Goal: Information Seeking & Learning: Learn about a topic

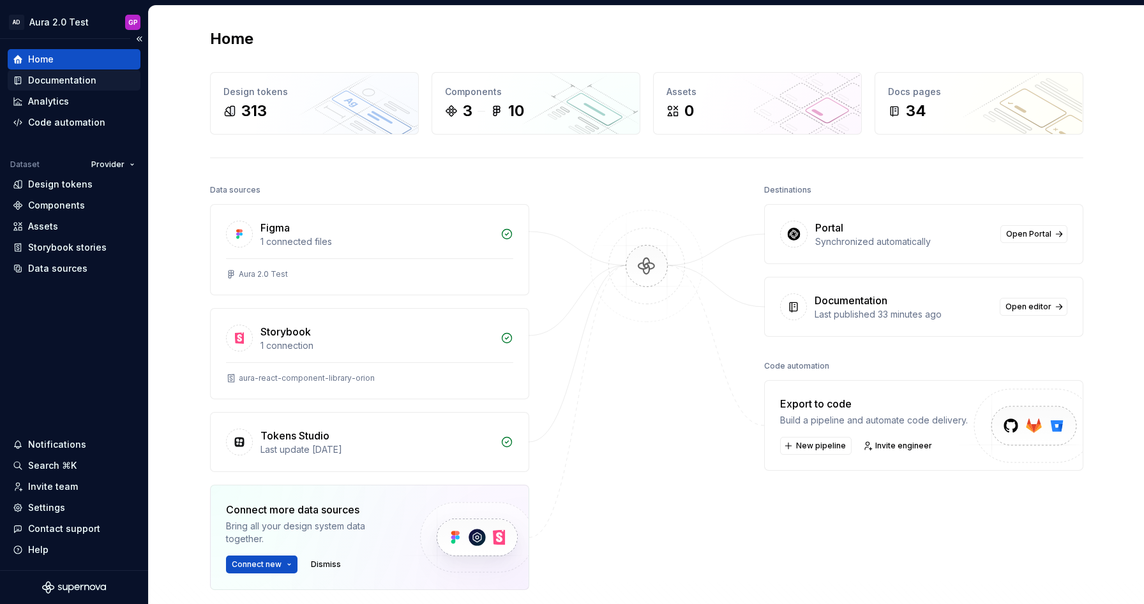
click at [47, 81] on div "Documentation" at bounding box center [62, 80] width 68 height 13
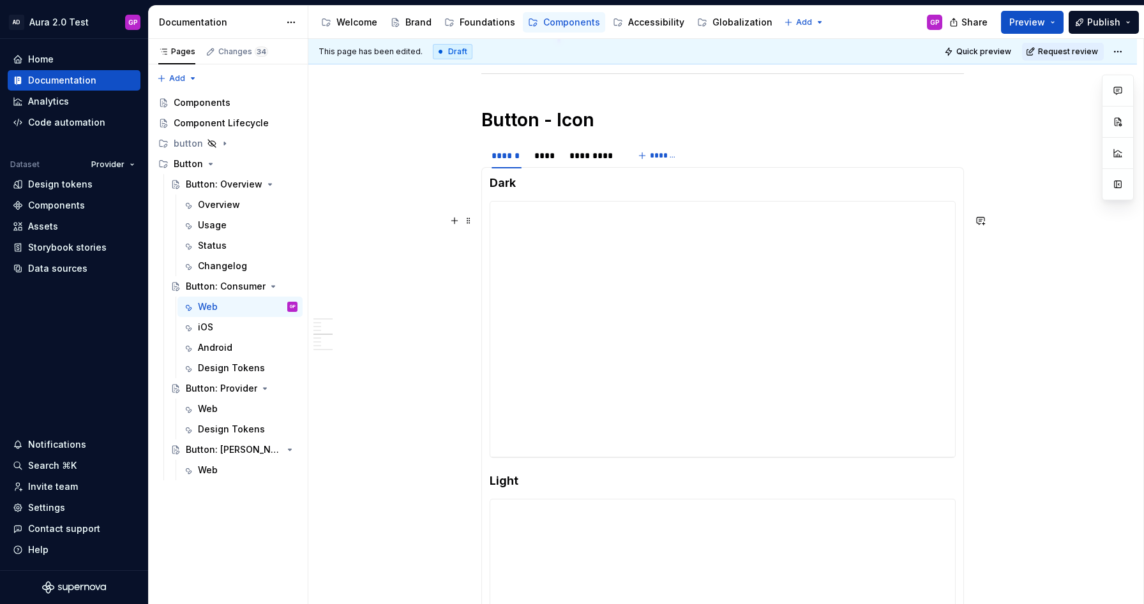
scroll to position [1095, 0]
click at [471, 164] on span at bounding box center [468, 162] width 10 height 18
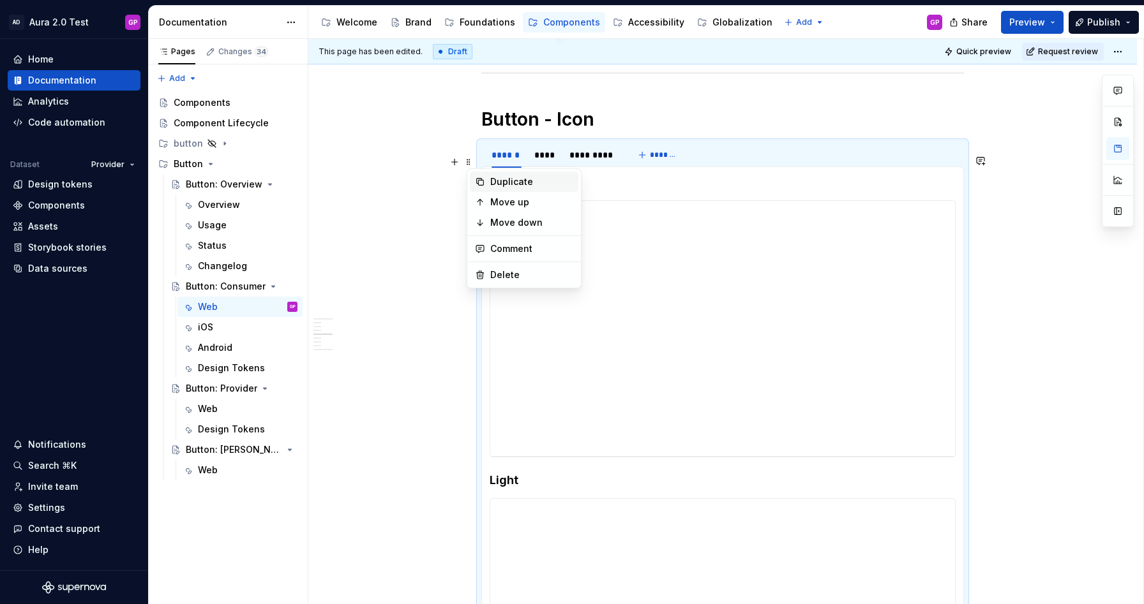
click at [504, 181] on div "Duplicate" at bounding box center [531, 182] width 83 height 13
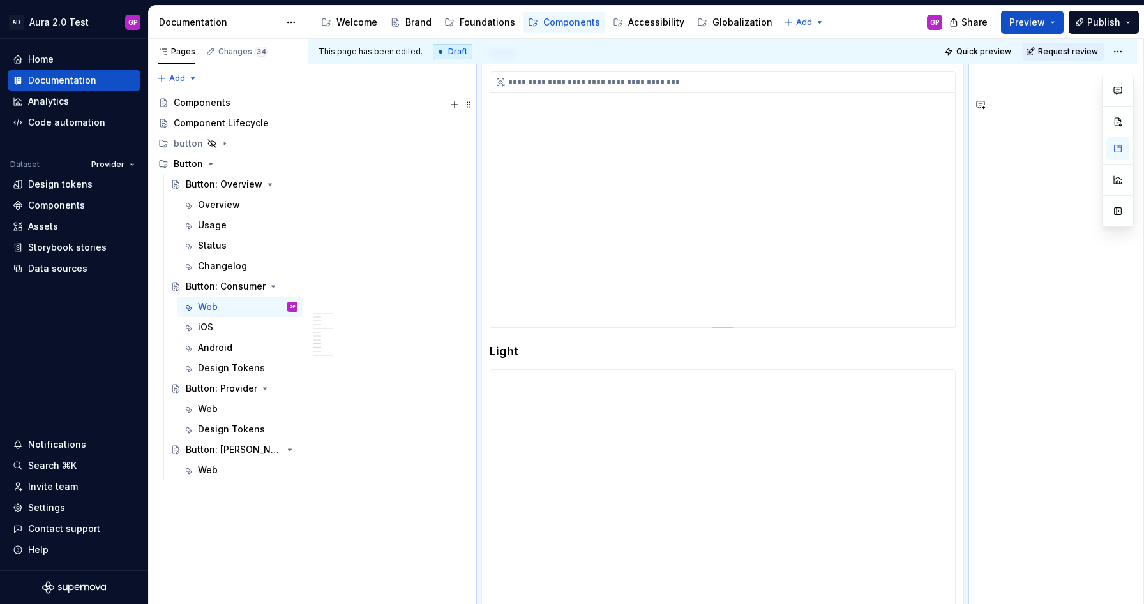
scroll to position [1732, 0]
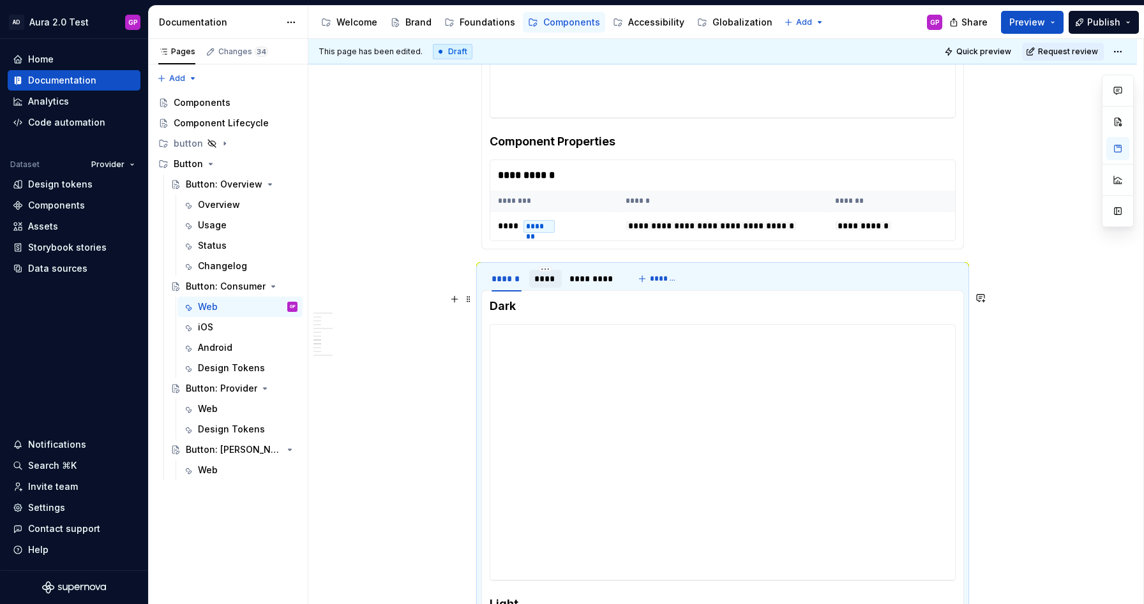
click at [546, 285] on div "****" at bounding box center [545, 279] width 23 height 13
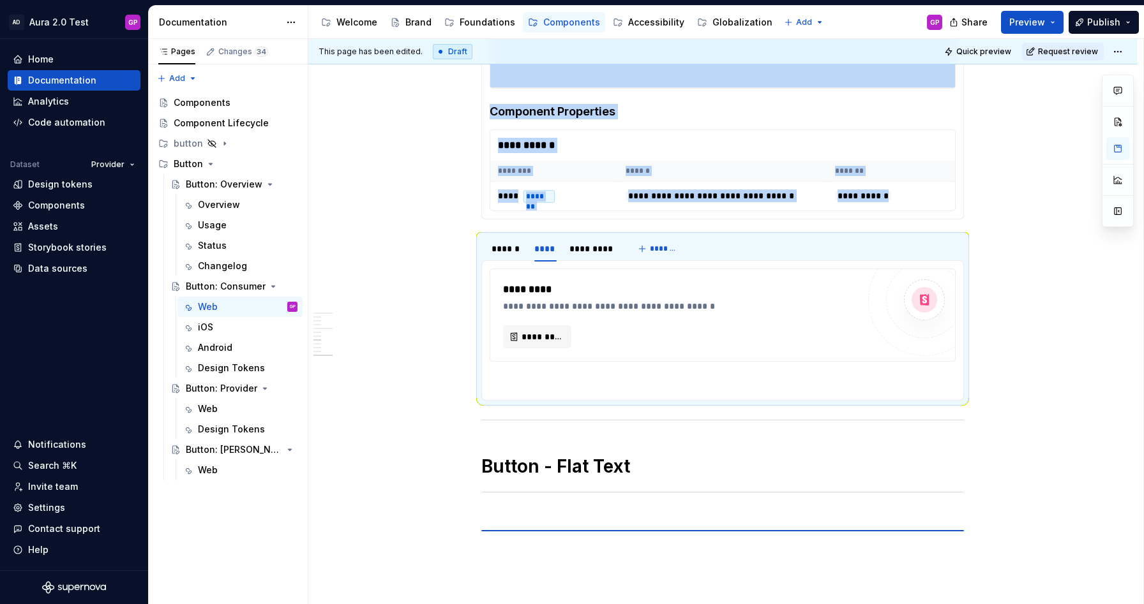
scroll to position [1766, 0]
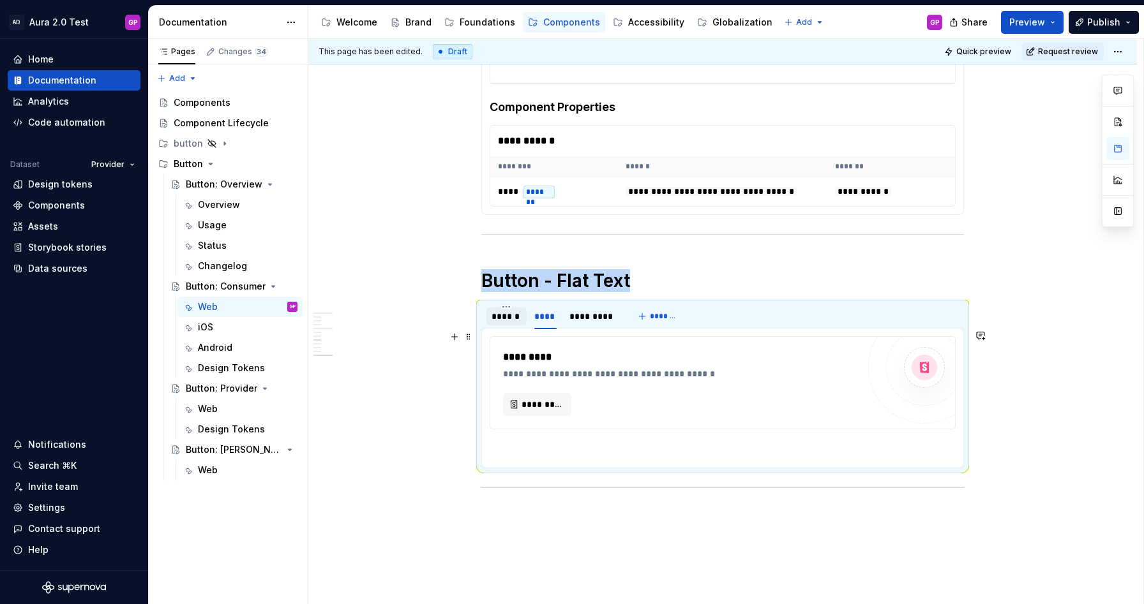
click at [510, 323] on div "******" at bounding box center [506, 316] width 30 height 13
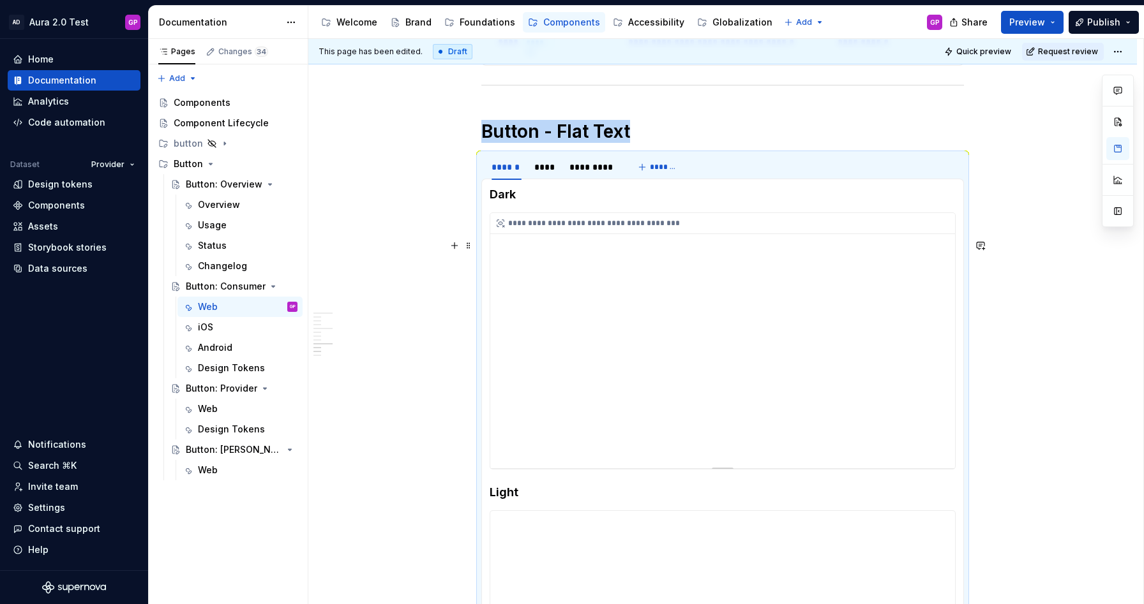
scroll to position [1915, 0]
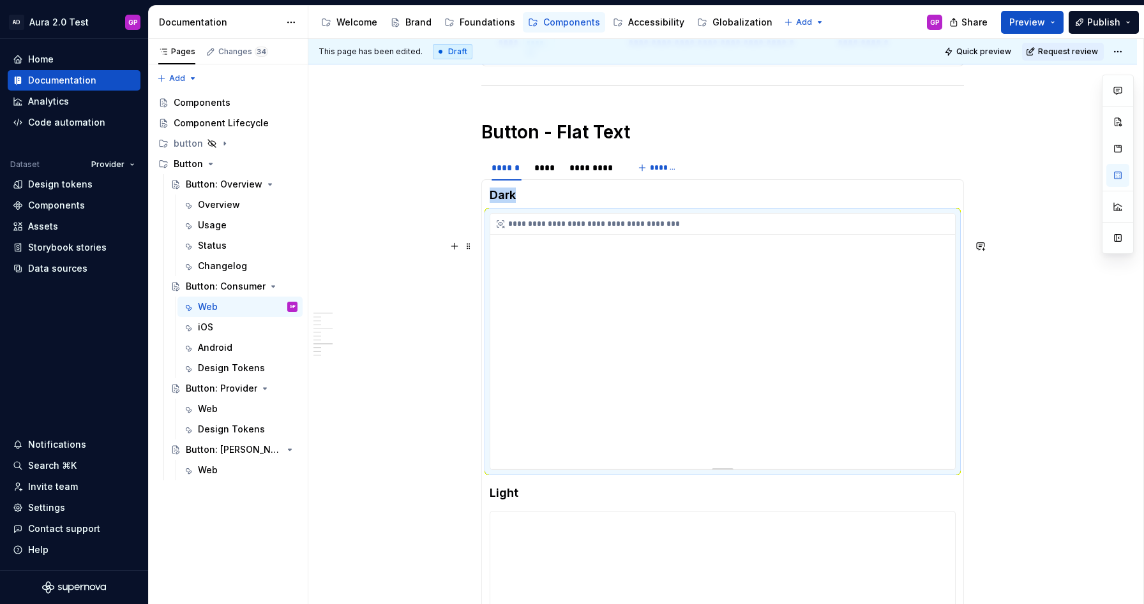
click at [574, 317] on div "**********" at bounding box center [722, 341] width 465 height 255
type textarea "*"
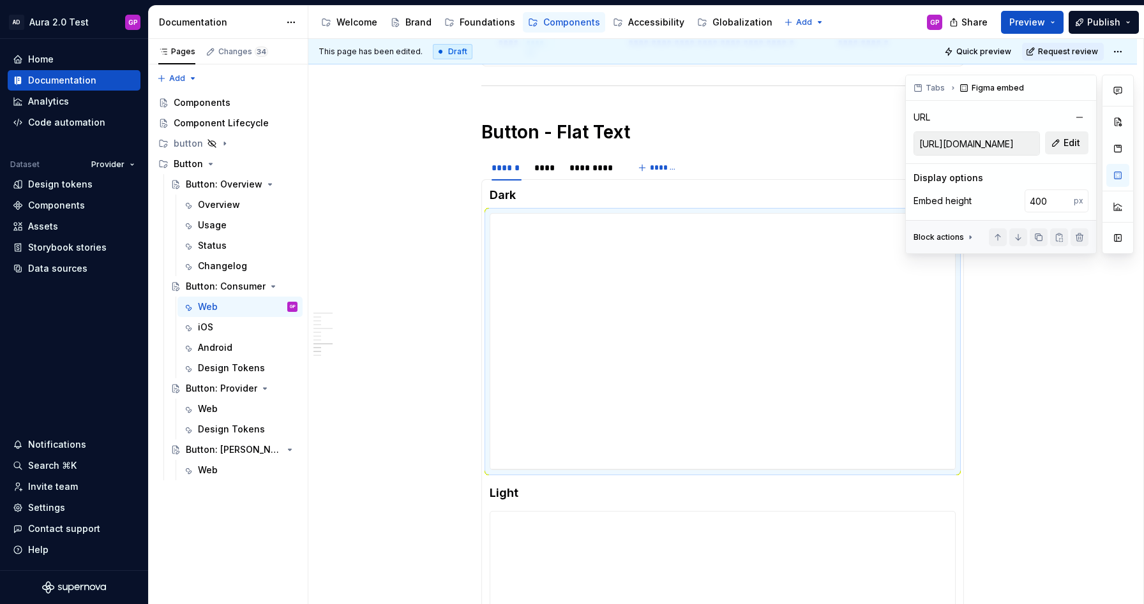
click at [1074, 137] on span "Edit" at bounding box center [1071, 143] width 17 height 13
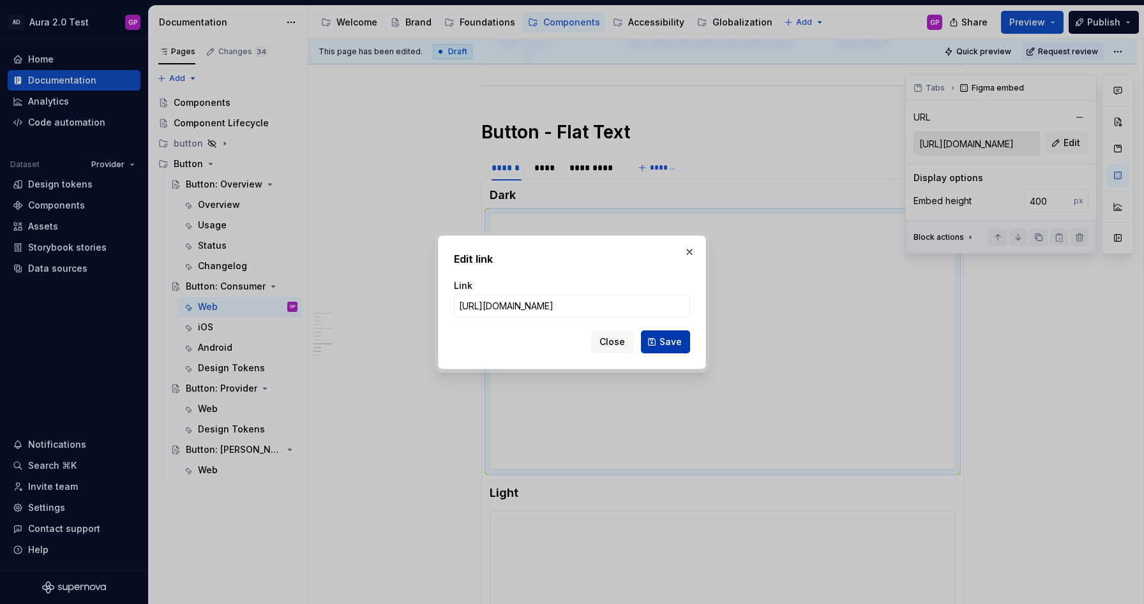
scroll to position [0, 313]
type input "[URL][DOMAIN_NAME]"
click at [671, 342] on span "Save" at bounding box center [670, 342] width 22 height 13
type input "[URL][DOMAIN_NAME]"
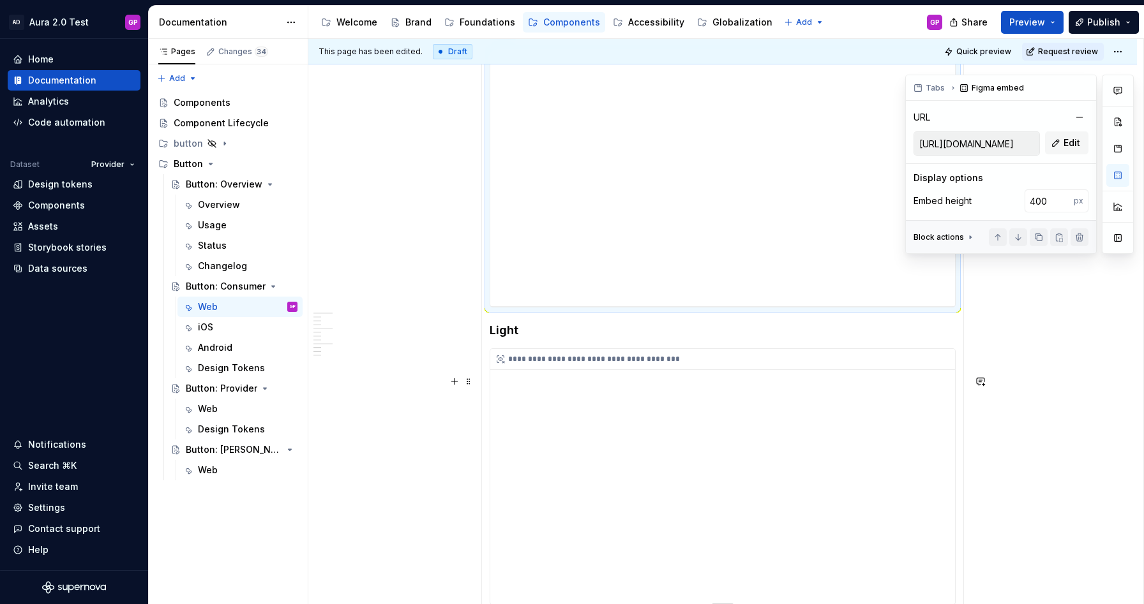
scroll to position [2076, 0]
type textarea "*"
type input "[URL][DOMAIN_NAME]"
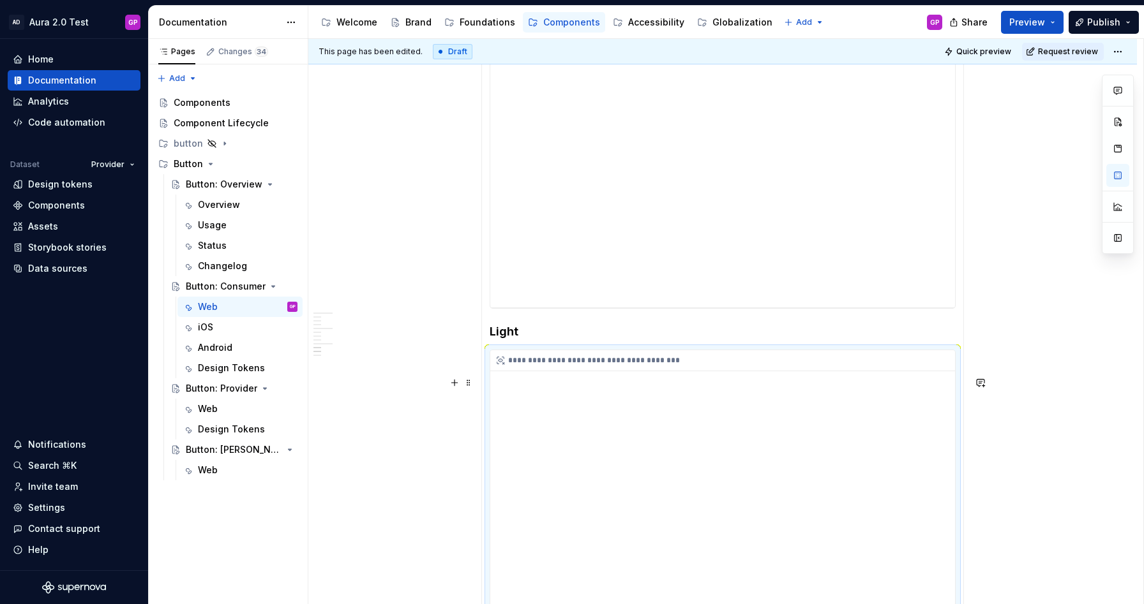
click at [583, 426] on div "**********" at bounding box center [722, 477] width 465 height 255
type textarea "*"
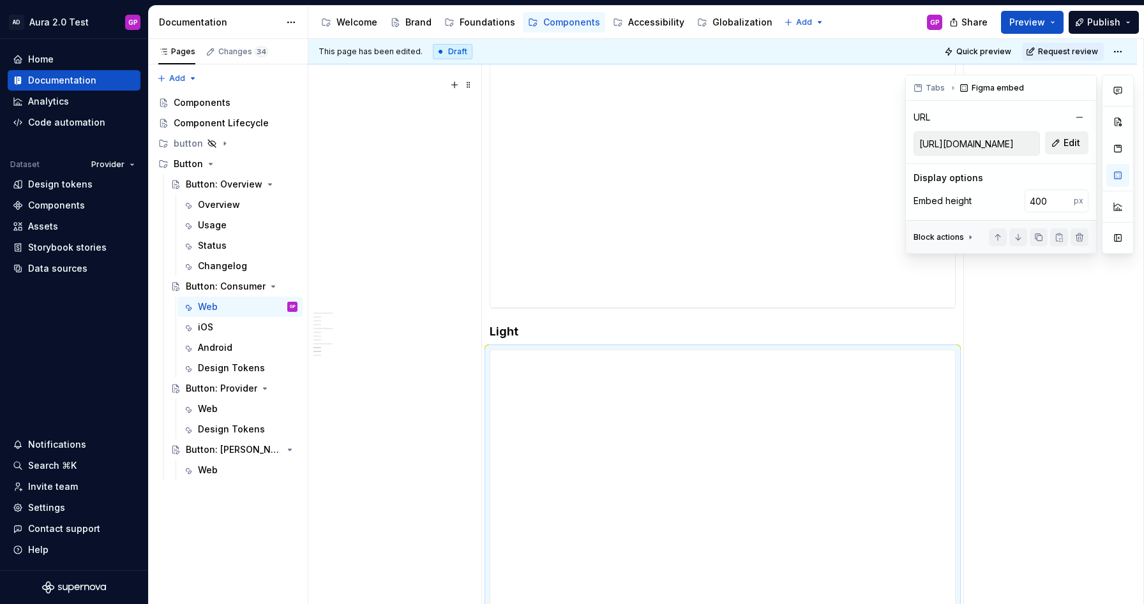
click at [1066, 147] on span "Edit" at bounding box center [1071, 143] width 17 height 13
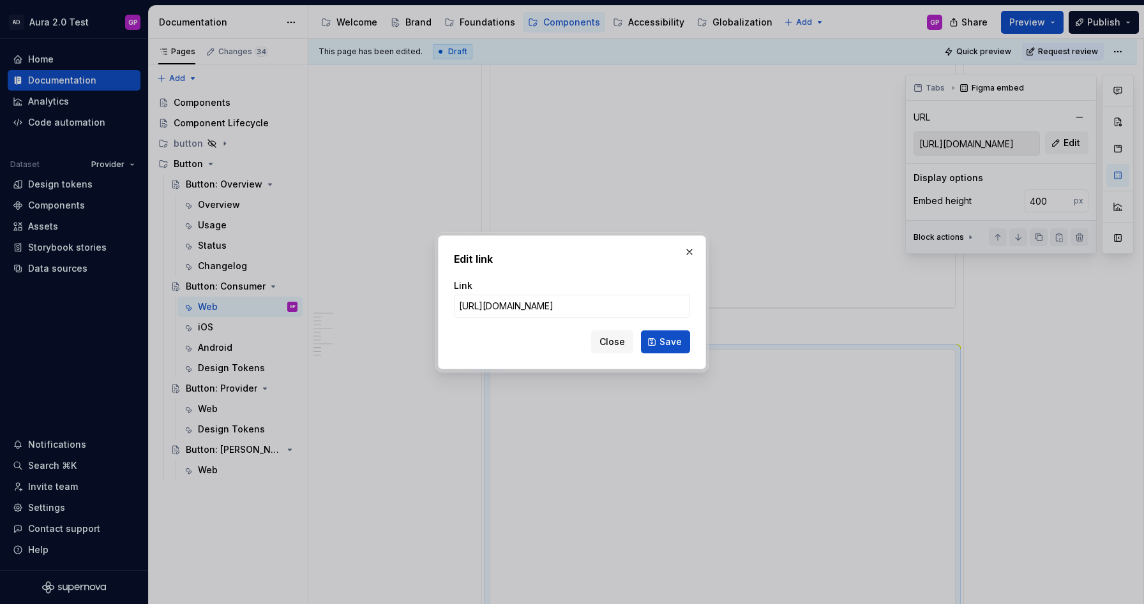
scroll to position [0, 311]
type input "[URL][DOMAIN_NAME]"
click at [668, 347] on span "Save" at bounding box center [670, 342] width 22 height 13
type input "[URL][DOMAIN_NAME]"
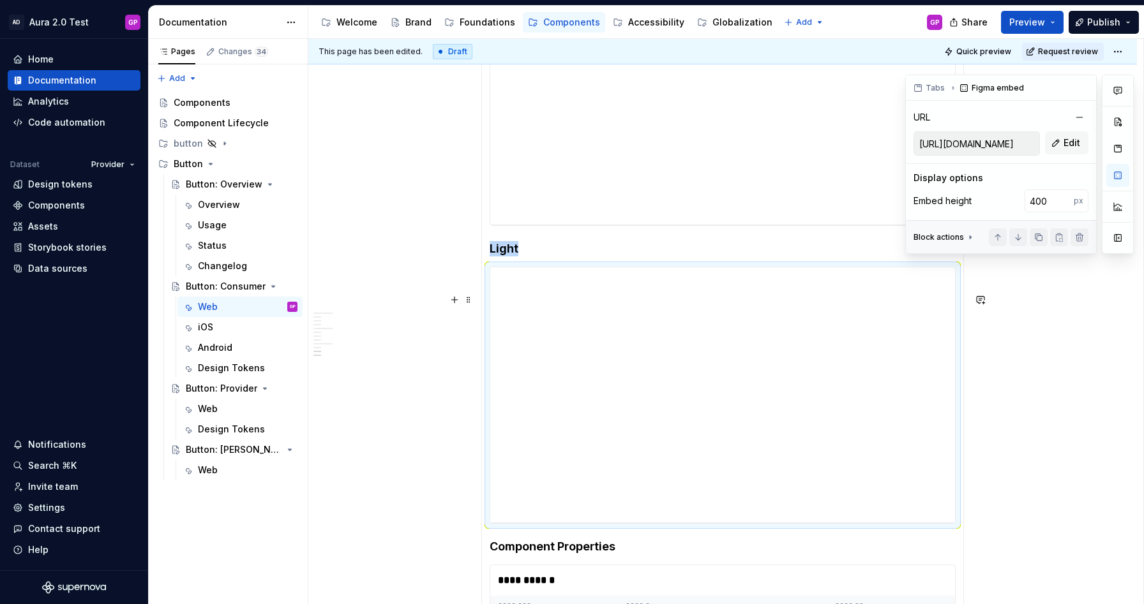
scroll to position [2161, 0]
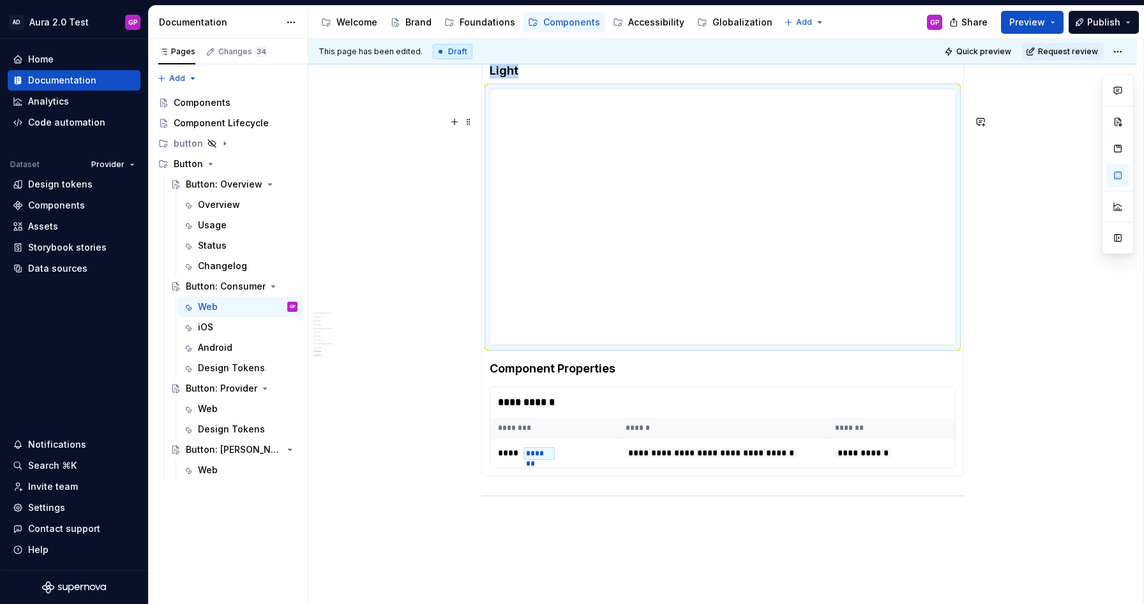
scroll to position [2339, 0]
click at [571, 417] on div "**********" at bounding box center [722, 401] width 465 height 31
click at [473, 418] on span at bounding box center [468, 419] width 10 height 18
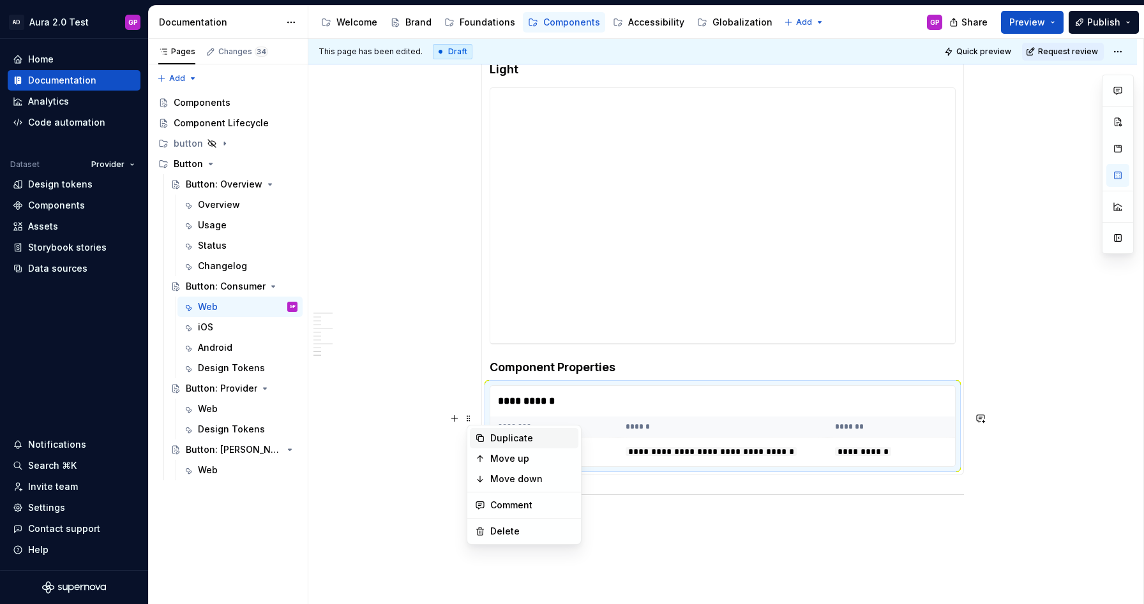
click at [499, 440] on div "Duplicate" at bounding box center [531, 438] width 83 height 13
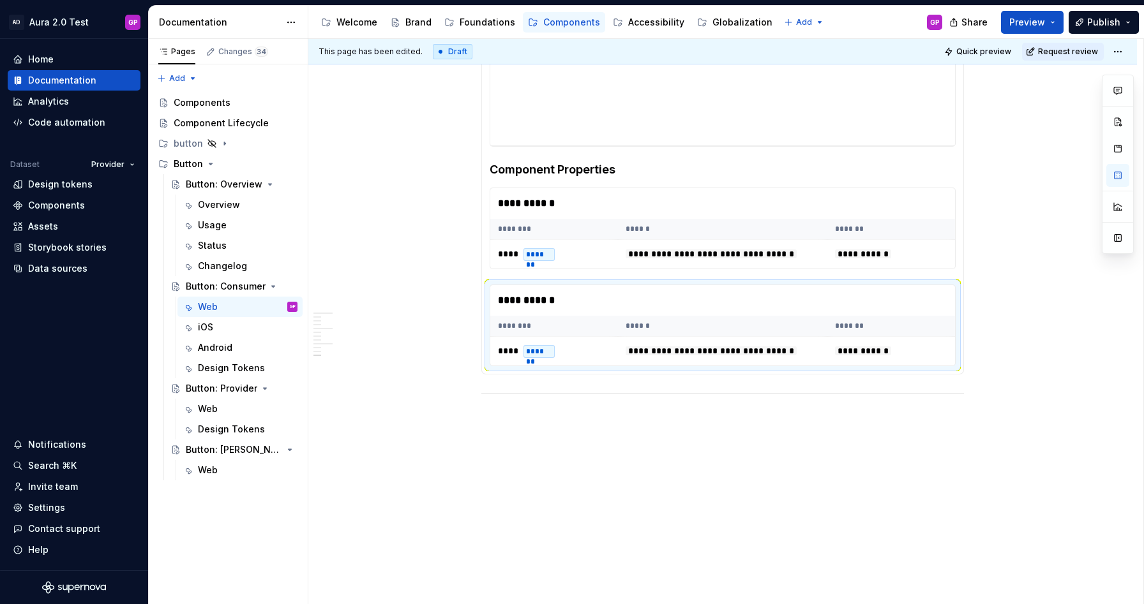
scroll to position [2541, 0]
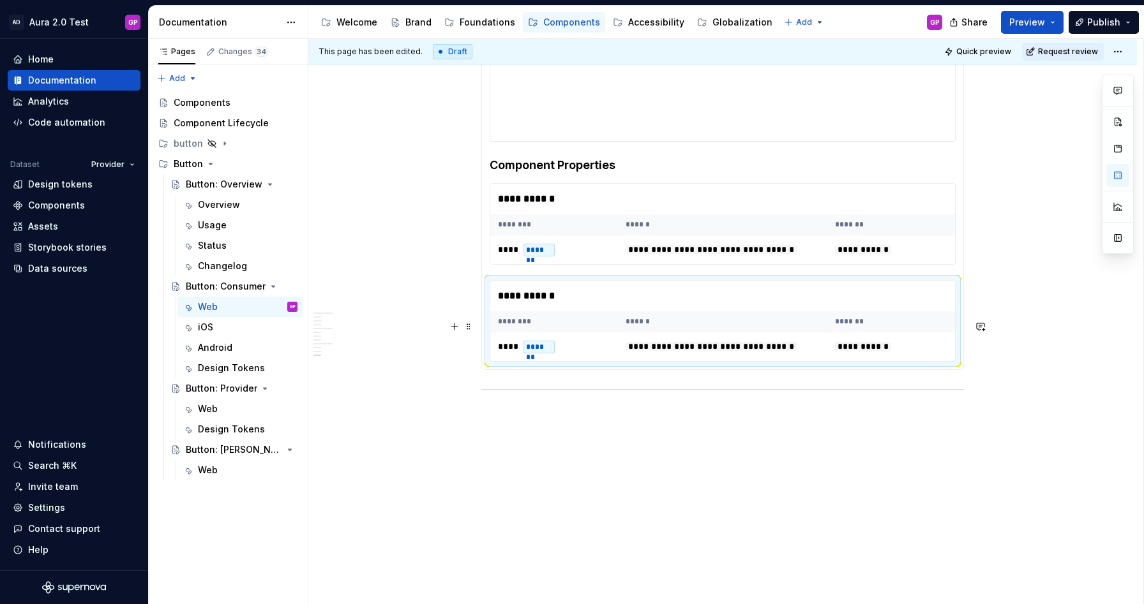
click at [723, 311] on div "**********" at bounding box center [722, 296] width 465 height 31
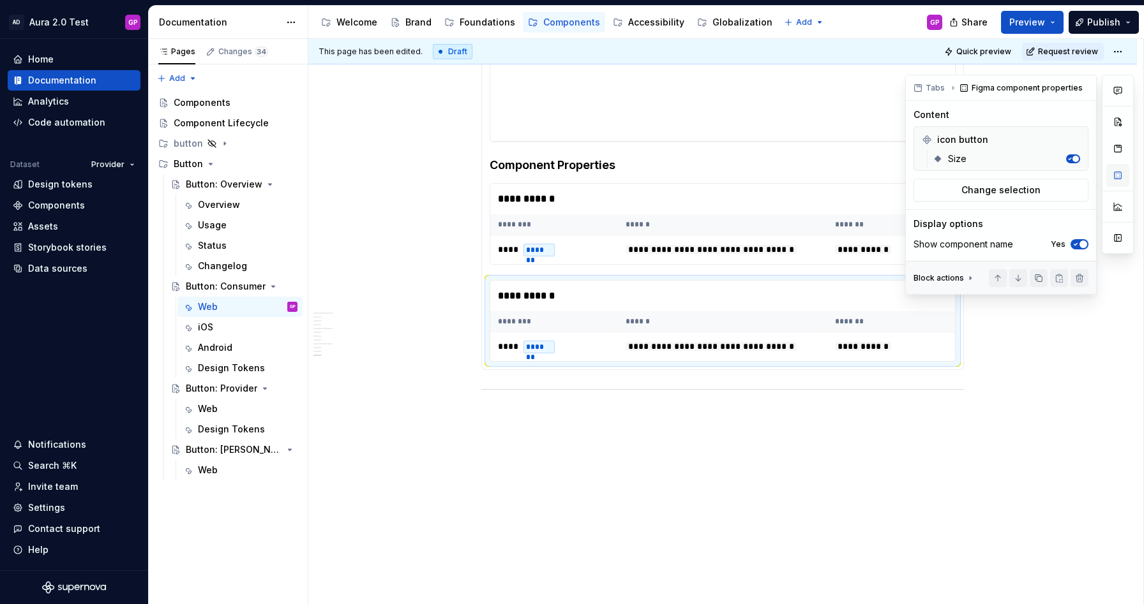
click at [1120, 172] on button "button" at bounding box center [1117, 175] width 23 height 23
click at [1002, 185] on span "Change selection" at bounding box center [1000, 190] width 79 height 13
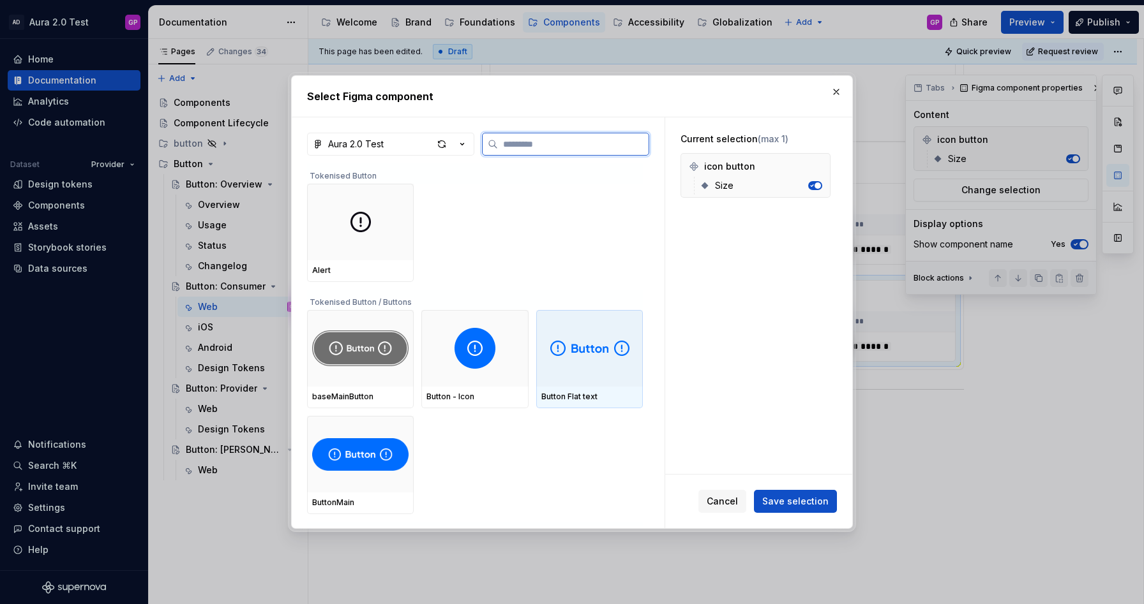
click at [604, 353] on img at bounding box center [589, 348] width 79 height 20
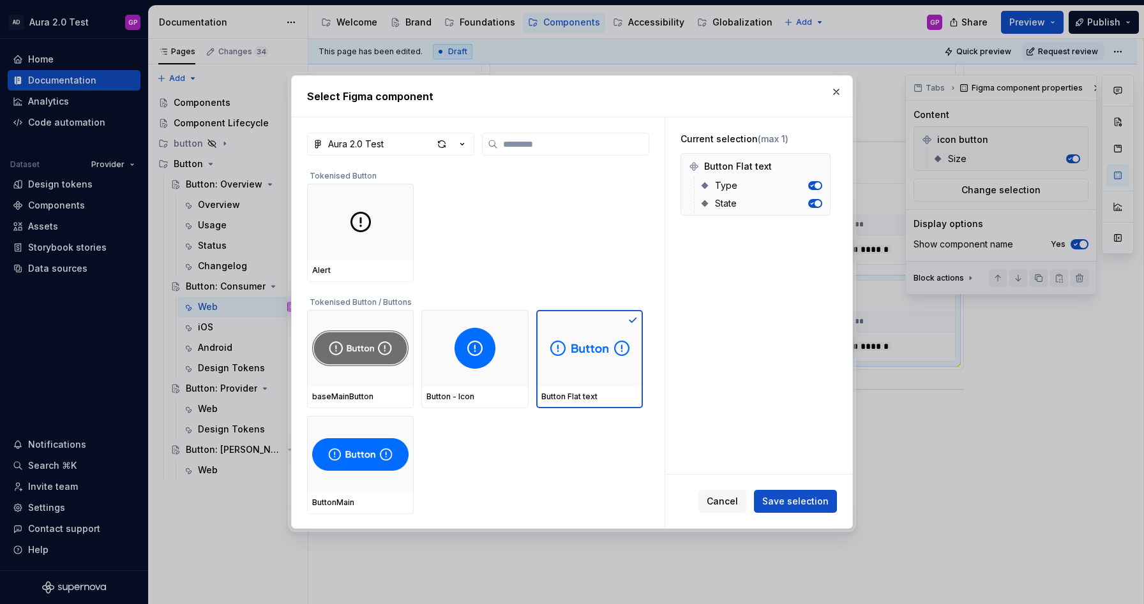
click at [800, 501] on span "Save selection" at bounding box center [795, 501] width 66 height 13
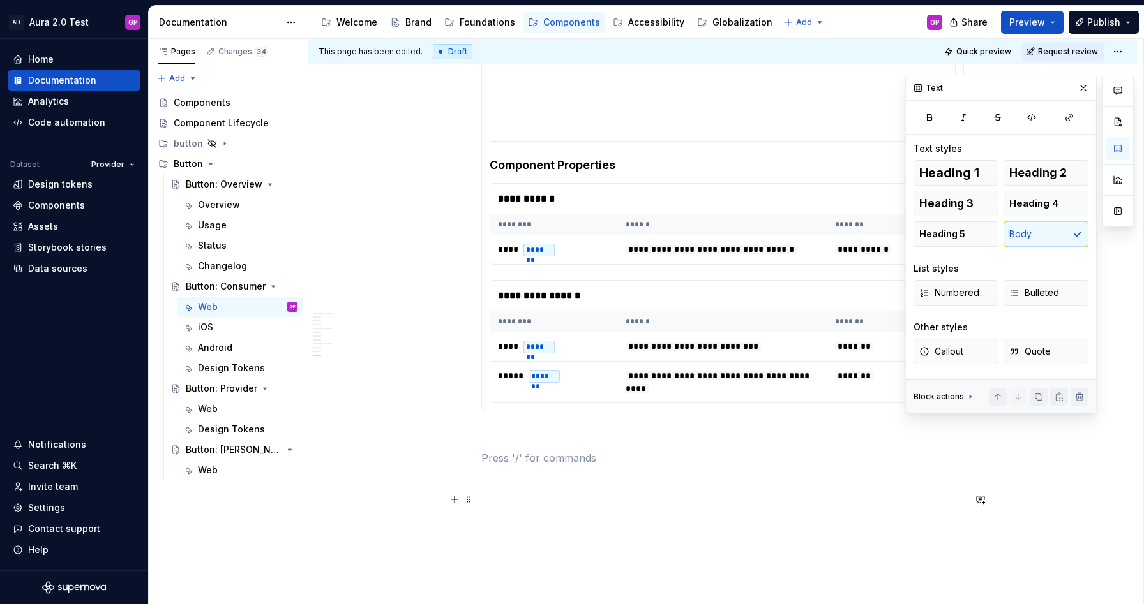
click at [813, 466] on p at bounding box center [722, 458] width 483 height 15
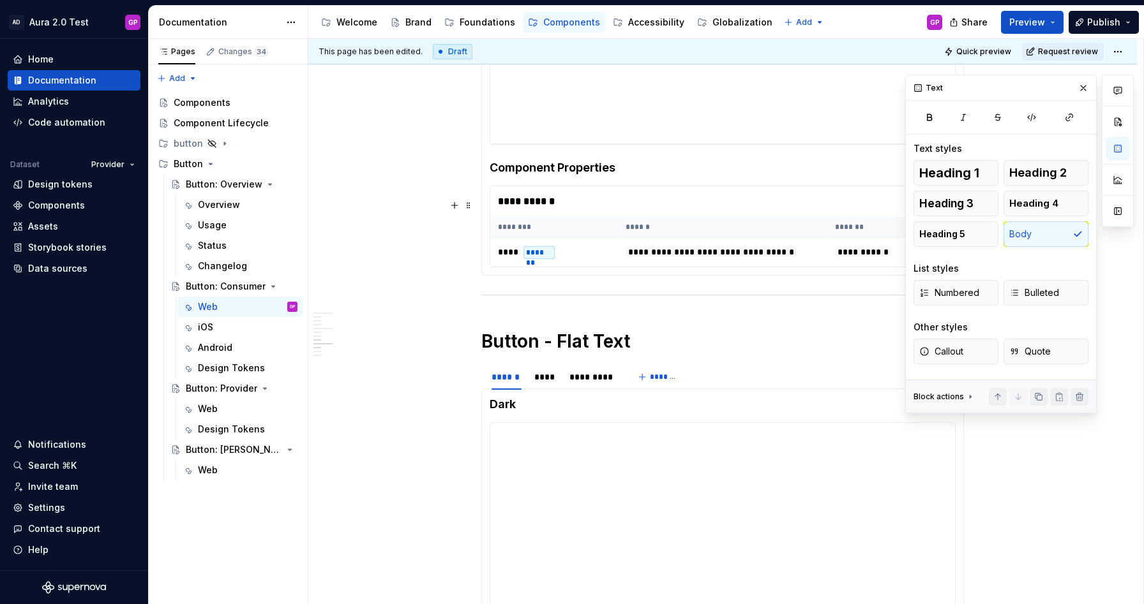
scroll to position [1682, 0]
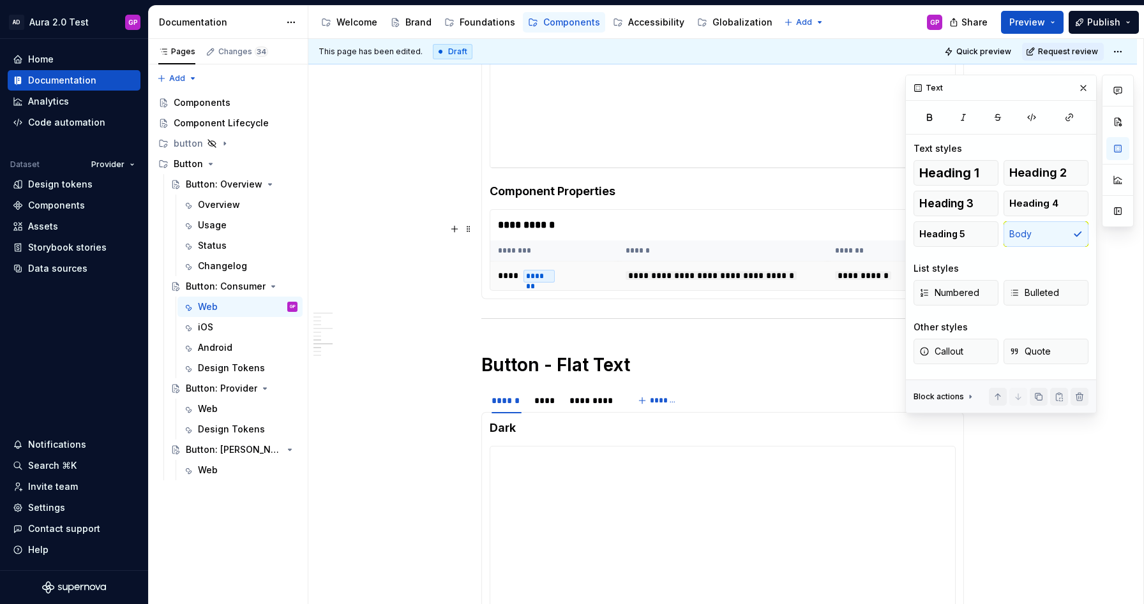
click at [589, 289] on td "**** *******" at bounding box center [554, 276] width 128 height 29
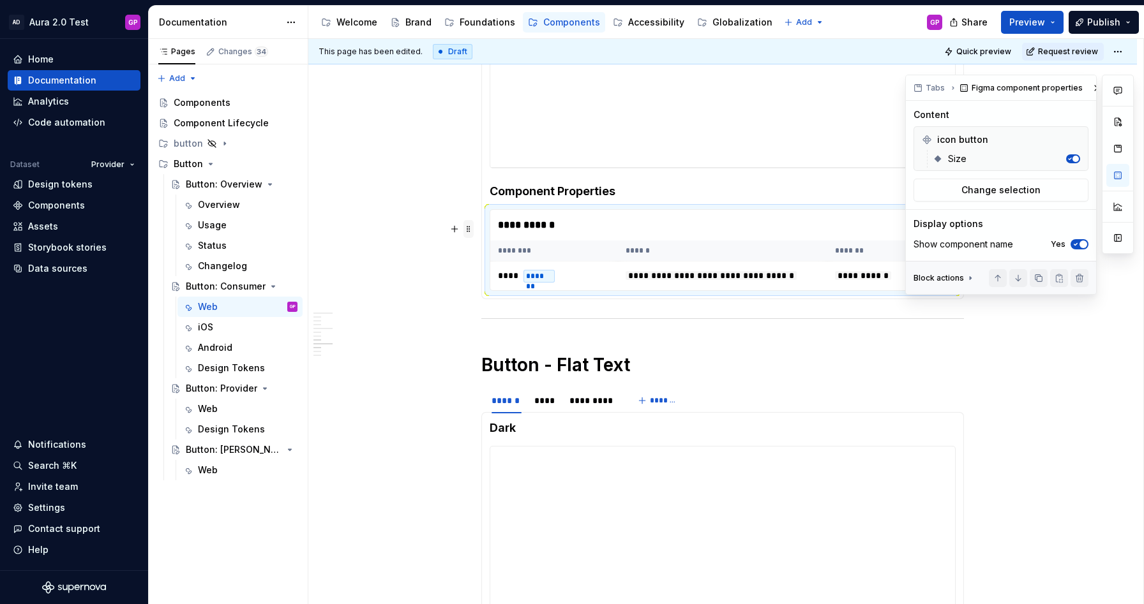
click at [472, 226] on span at bounding box center [468, 229] width 10 height 18
click at [504, 251] on div "Duplicate" at bounding box center [531, 249] width 83 height 13
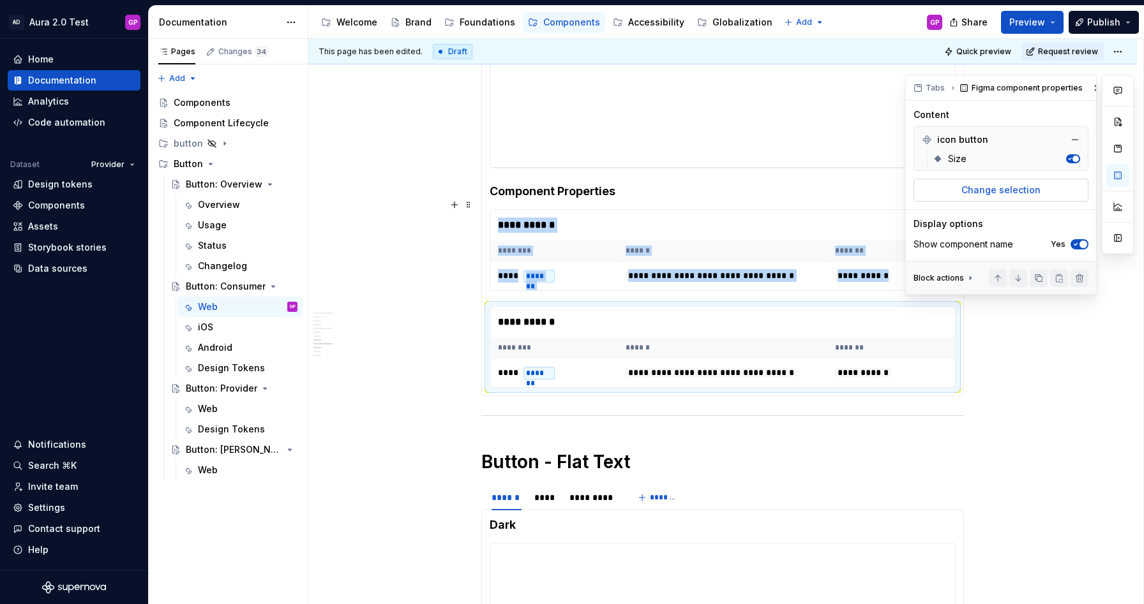
click at [973, 191] on span "Change selection" at bounding box center [1000, 190] width 79 height 13
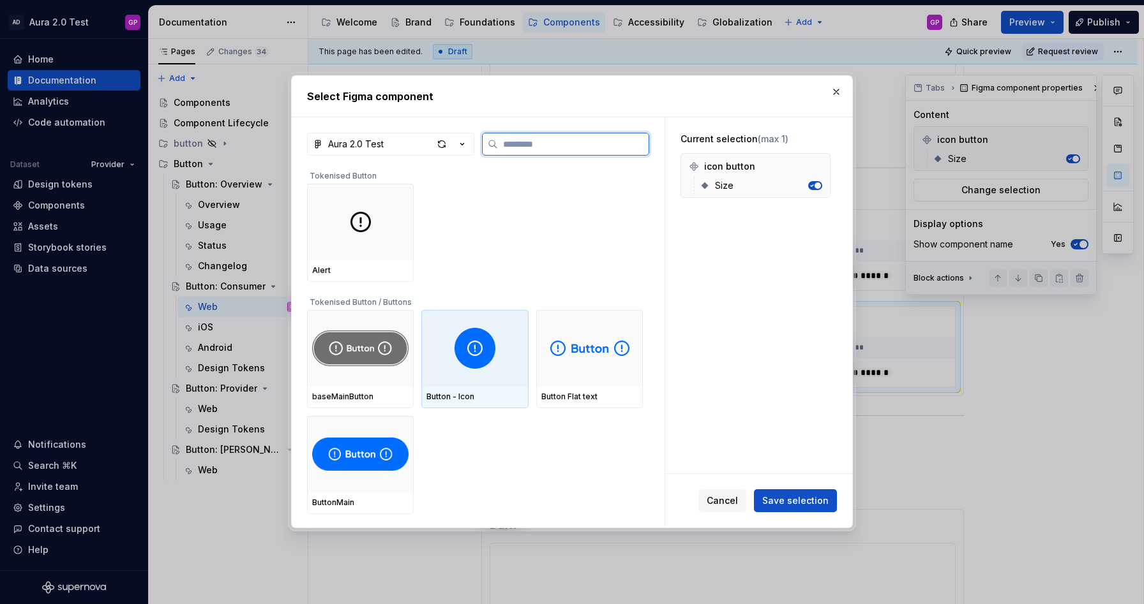
click at [473, 364] on img at bounding box center [474, 348] width 41 height 41
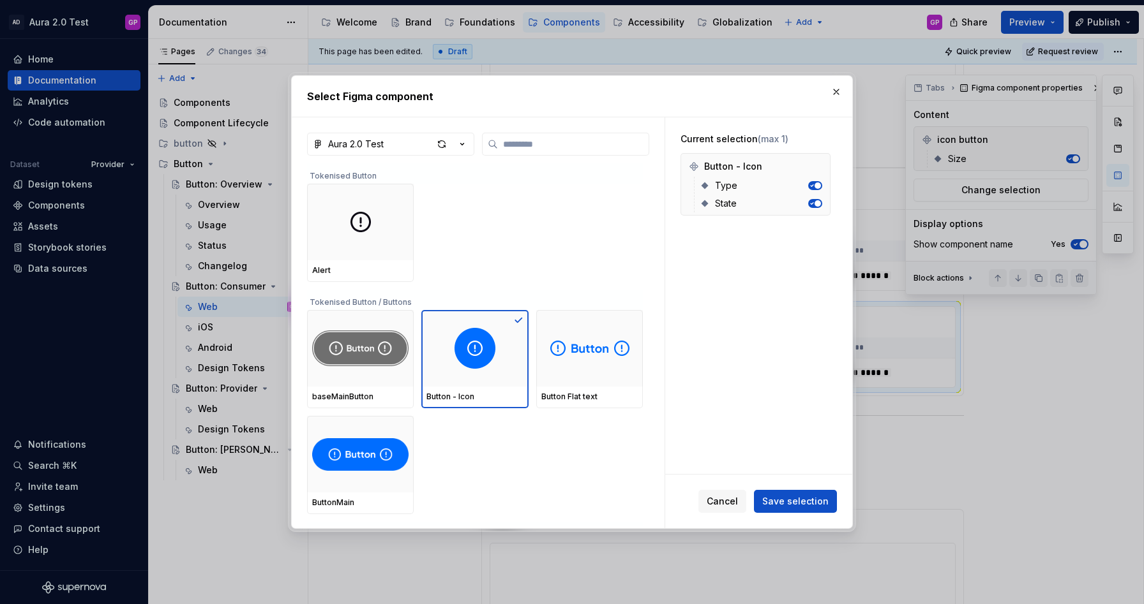
click at [797, 499] on span "Save selection" at bounding box center [795, 501] width 66 height 13
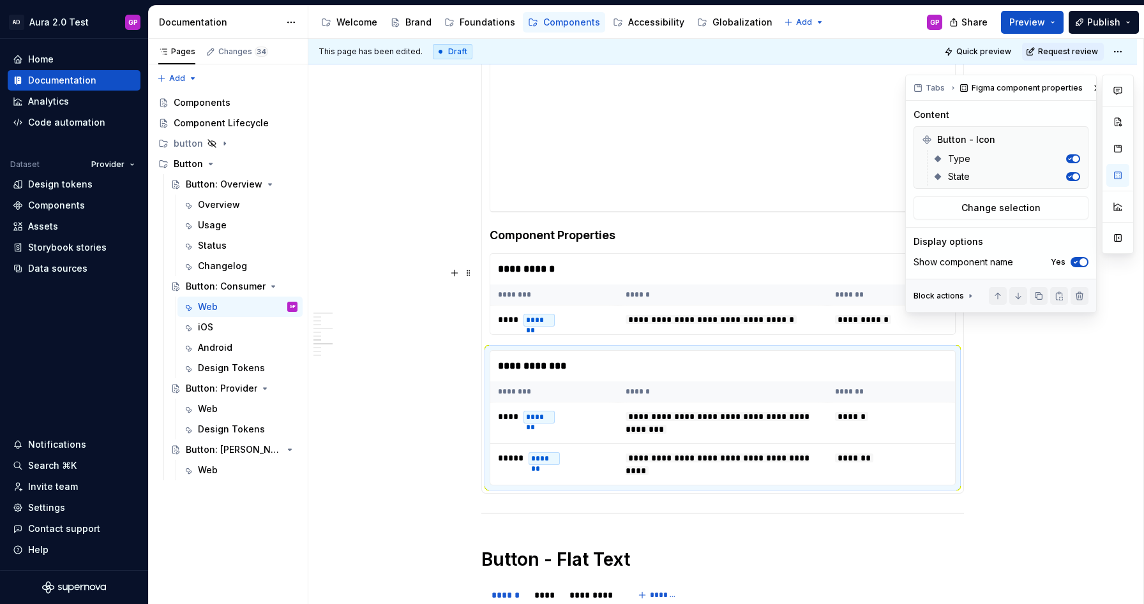
scroll to position [1634, 0]
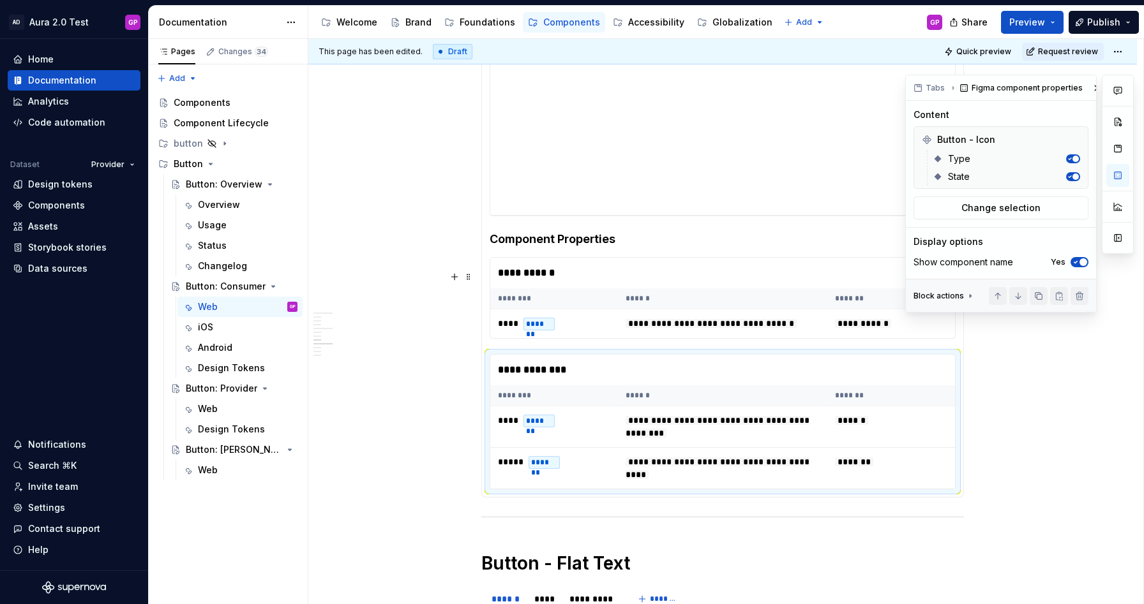
click at [431, 310] on div "**********" at bounding box center [722, 153] width 828 height 3133
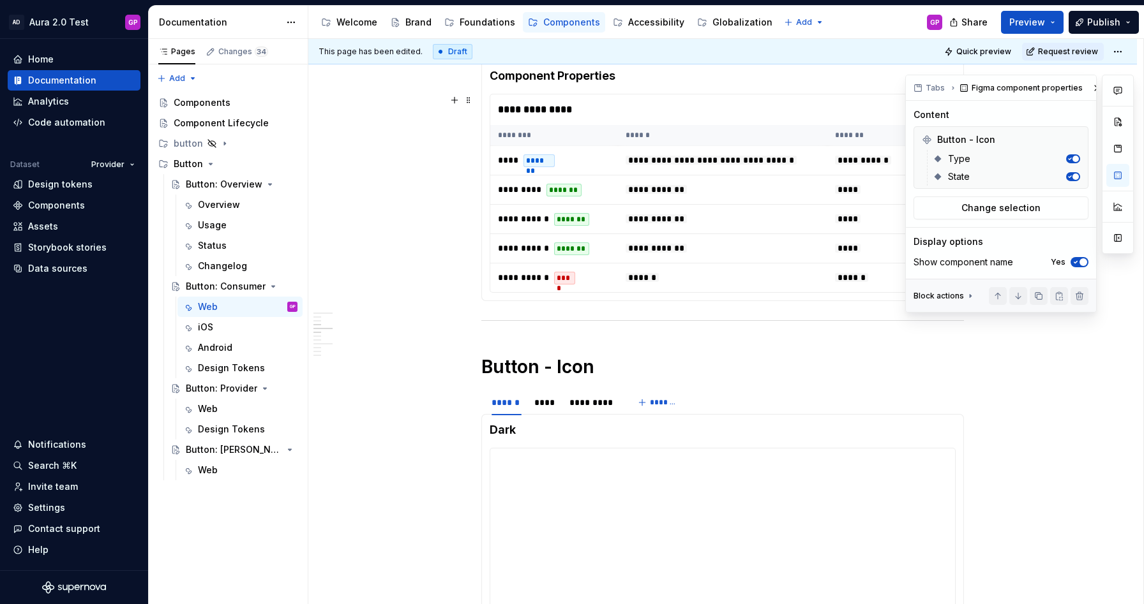
scroll to position [798, 0]
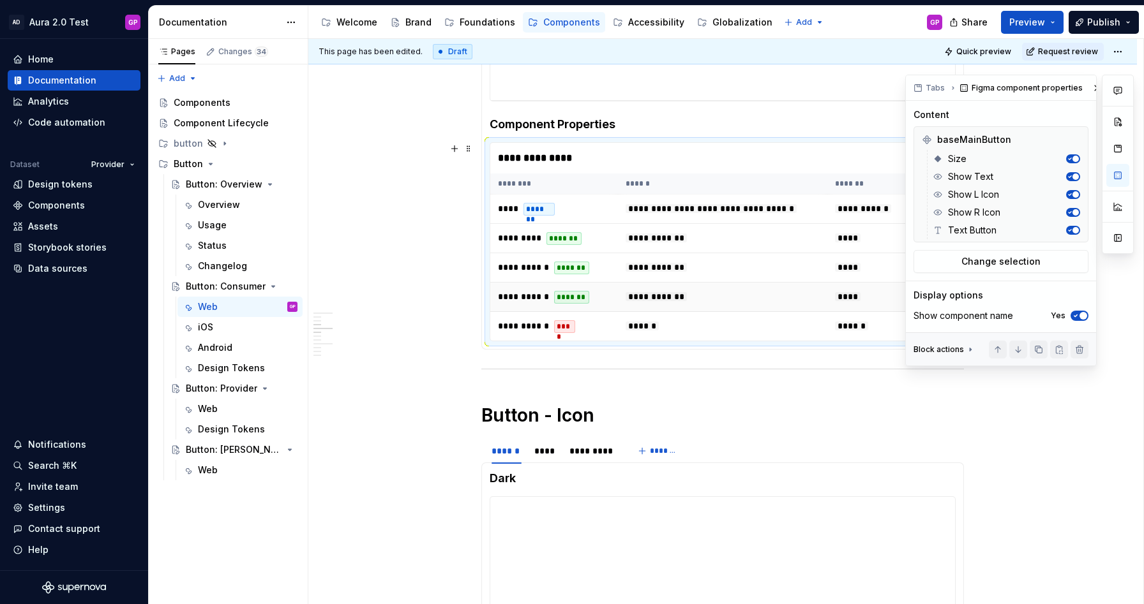
click at [608, 311] on td "**********" at bounding box center [554, 297] width 128 height 29
click at [473, 154] on span at bounding box center [468, 149] width 10 height 18
click at [497, 163] on div "Duplicate" at bounding box center [531, 168] width 83 height 13
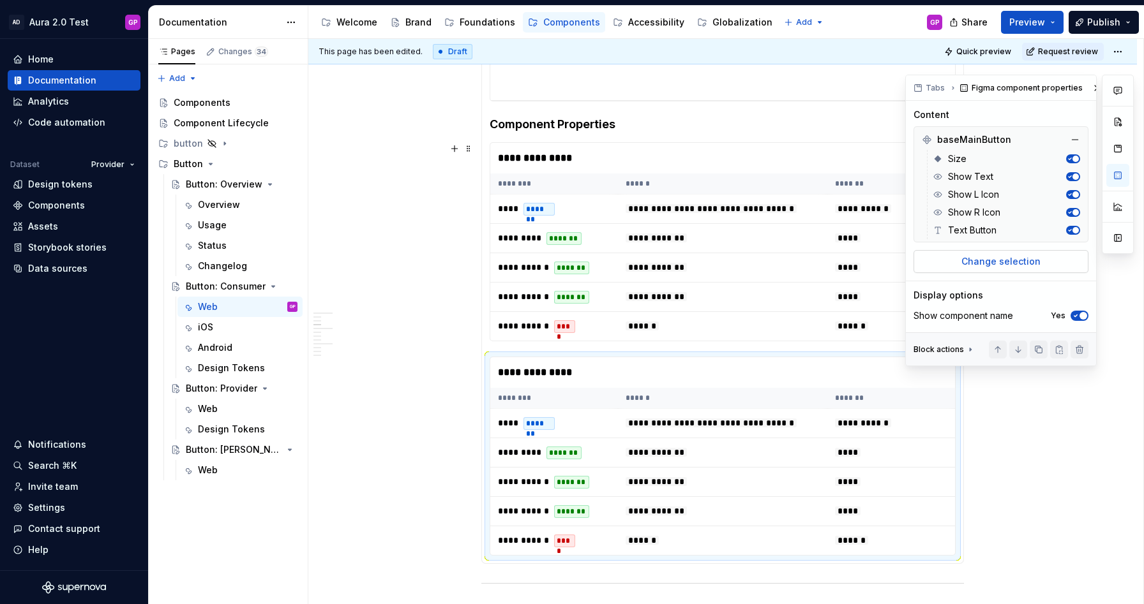
click at [986, 255] on span "Change selection" at bounding box center [1000, 261] width 79 height 13
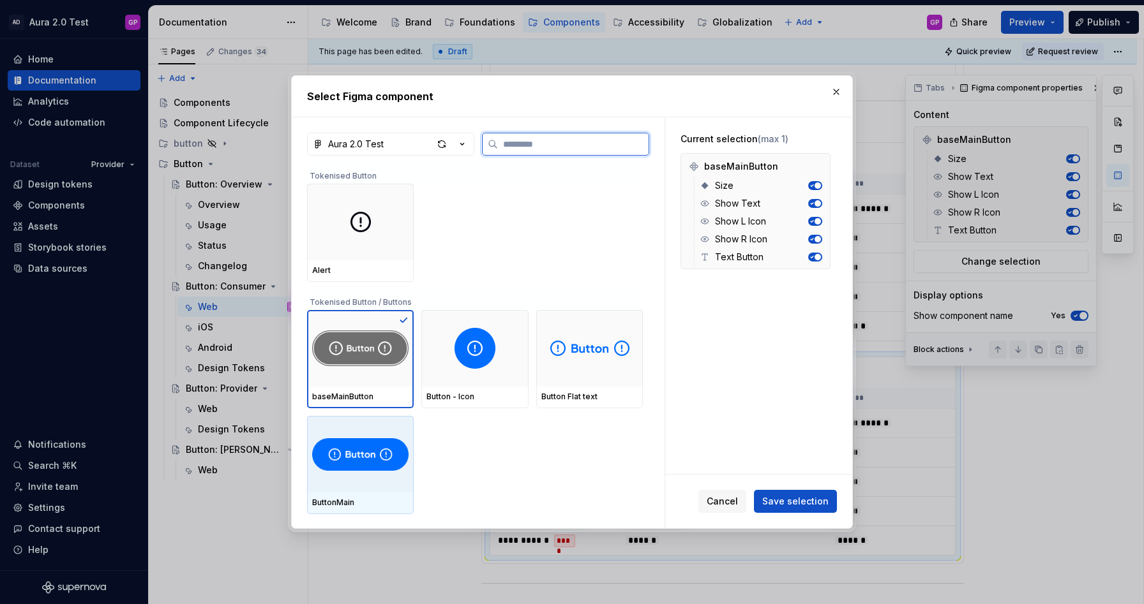
click at [363, 453] on img at bounding box center [360, 454] width 96 height 41
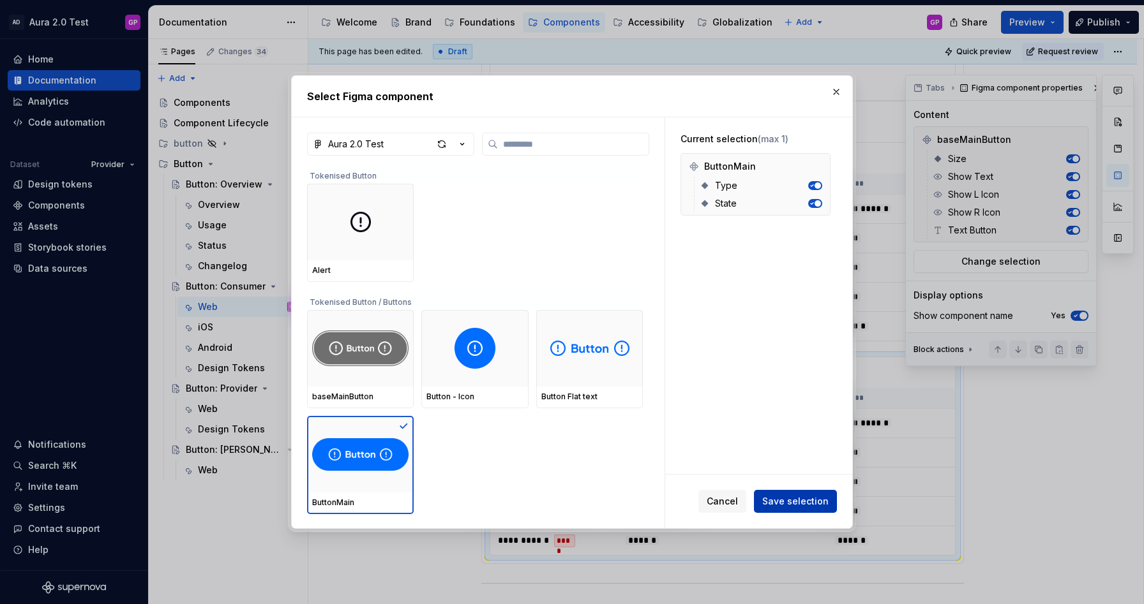
click at [787, 497] on span "Save selection" at bounding box center [795, 501] width 66 height 13
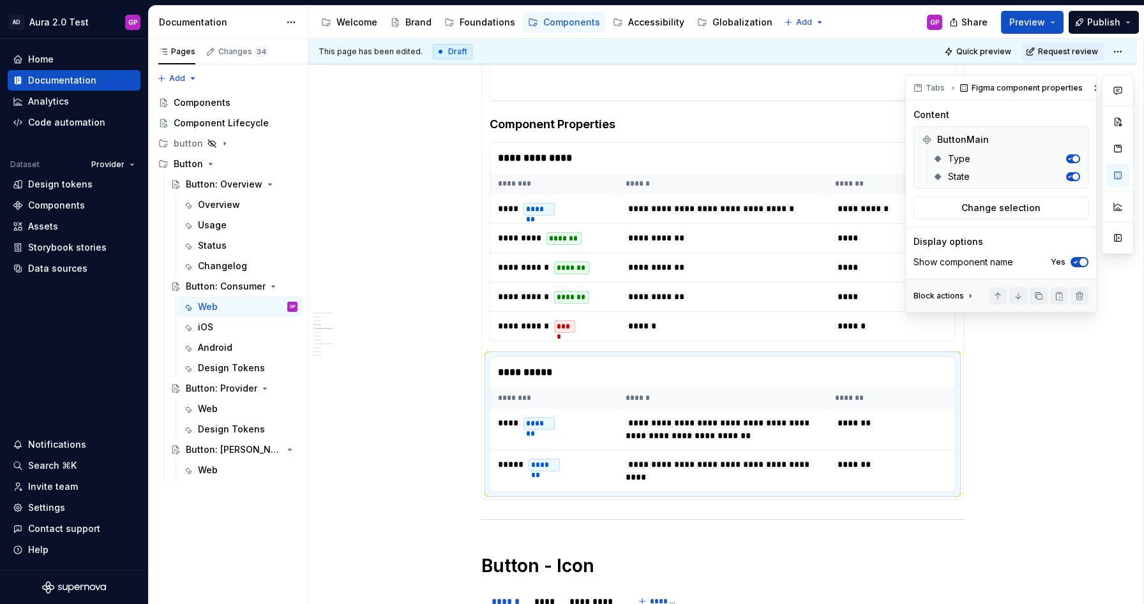
click at [1090, 86] on button "button" at bounding box center [1097, 88] width 18 height 18
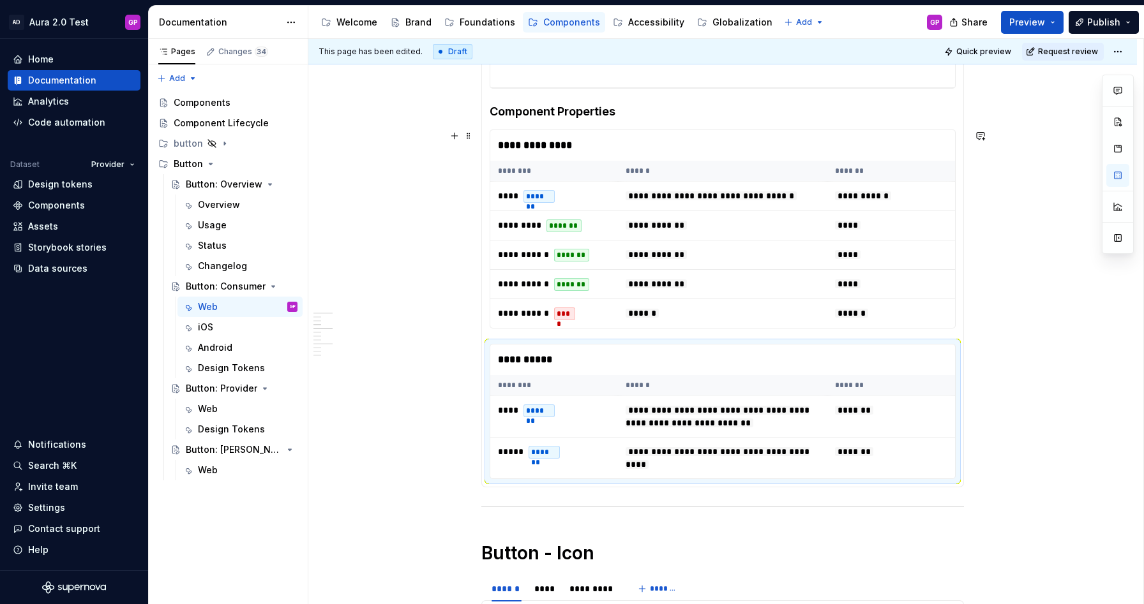
scroll to position [809, 0]
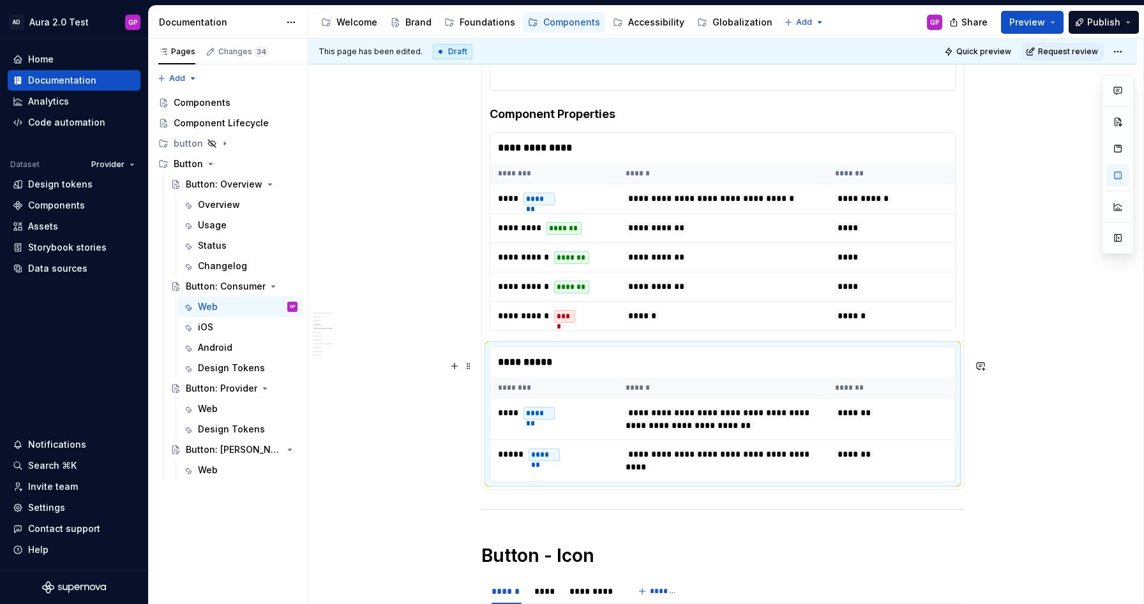
click at [560, 375] on div "**********" at bounding box center [722, 362] width 465 height 31
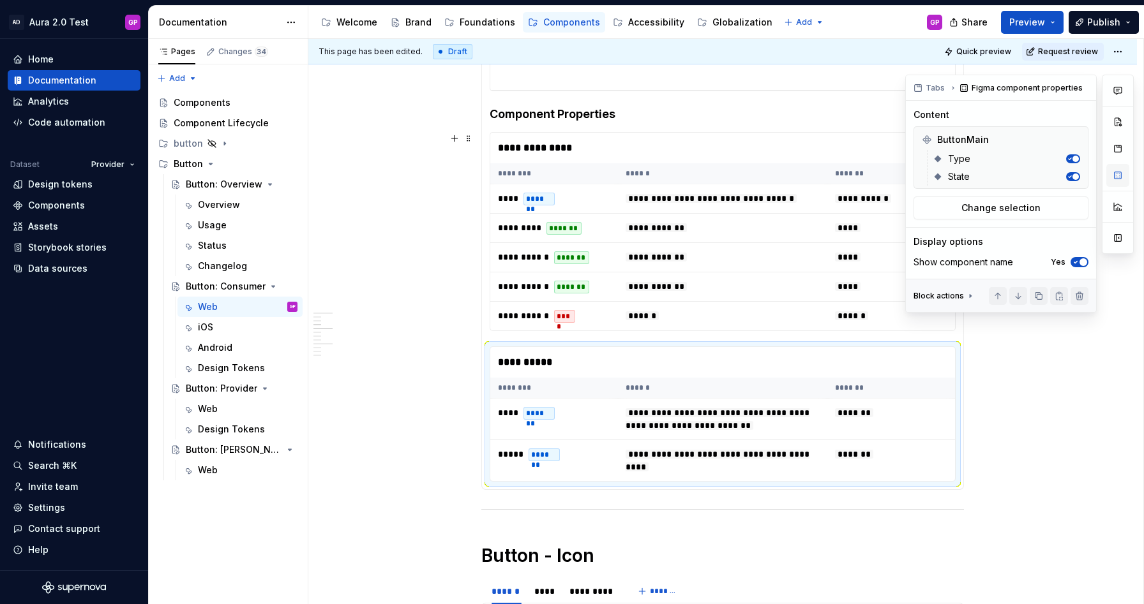
click at [1118, 177] on button "button" at bounding box center [1117, 175] width 23 height 23
click at [1089, 84] on button "button" at bounding box center [1097, 88] width 18 height 18
type textarea "*"
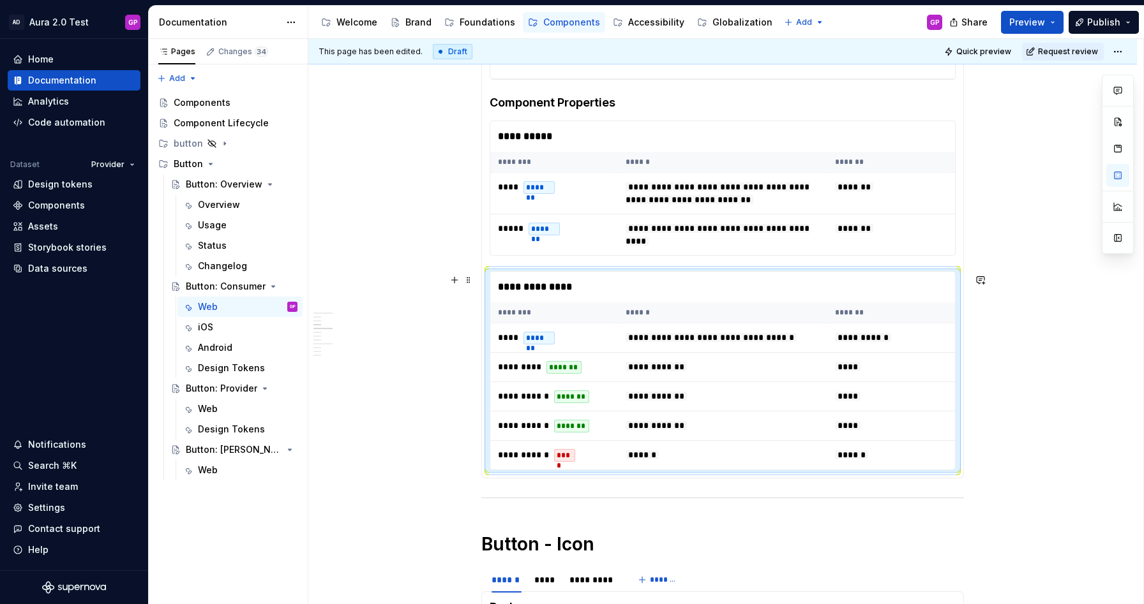
scroll to position [795, 0]
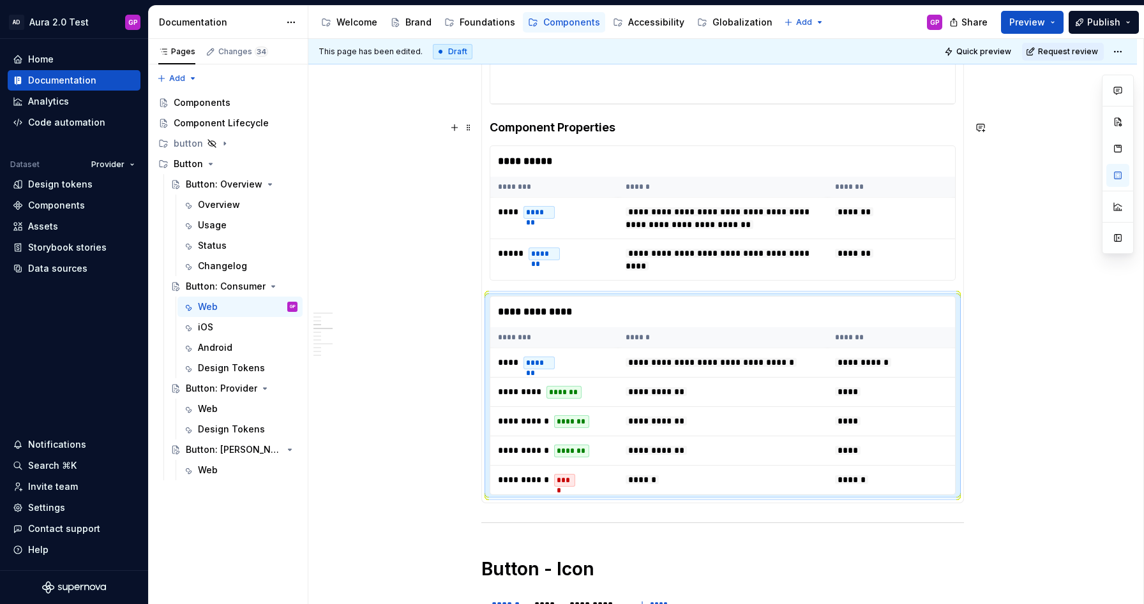
click at [631, 128] on h4 "Component Properties" at bounding box center [723, 127] width 466 height 15
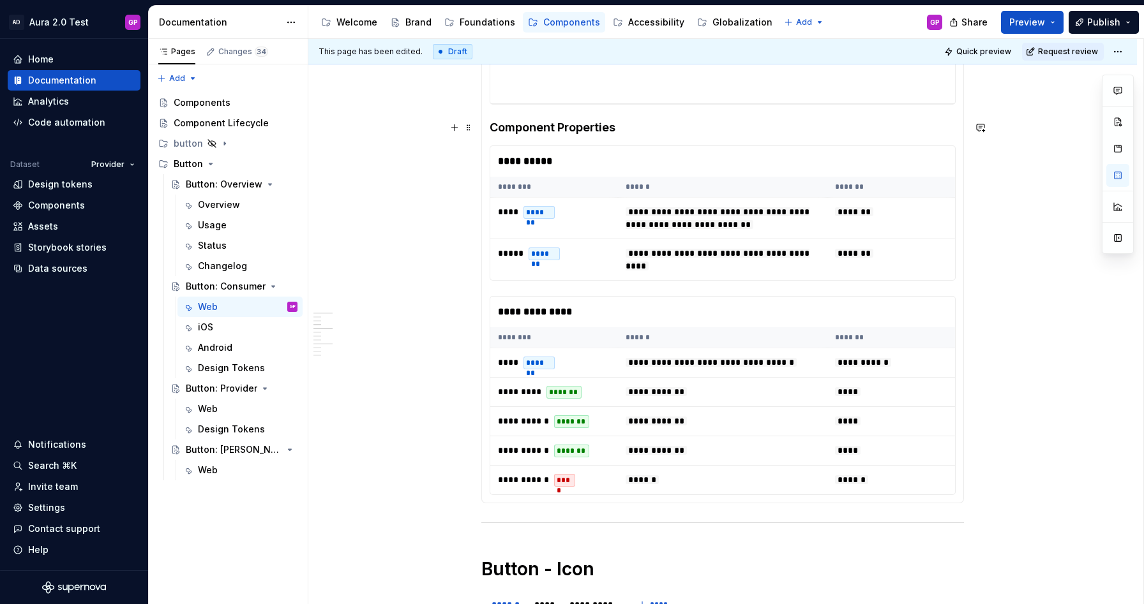
scroll to position [796, 0]
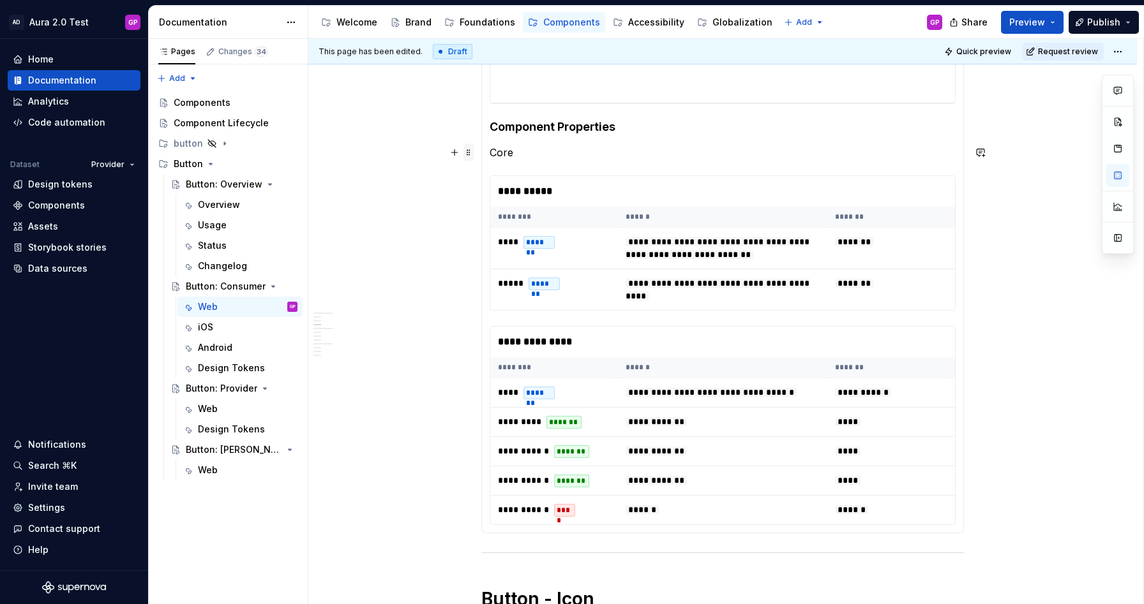
click at [470, 153] on span at bounding box center [468, 153] width 10 height 18
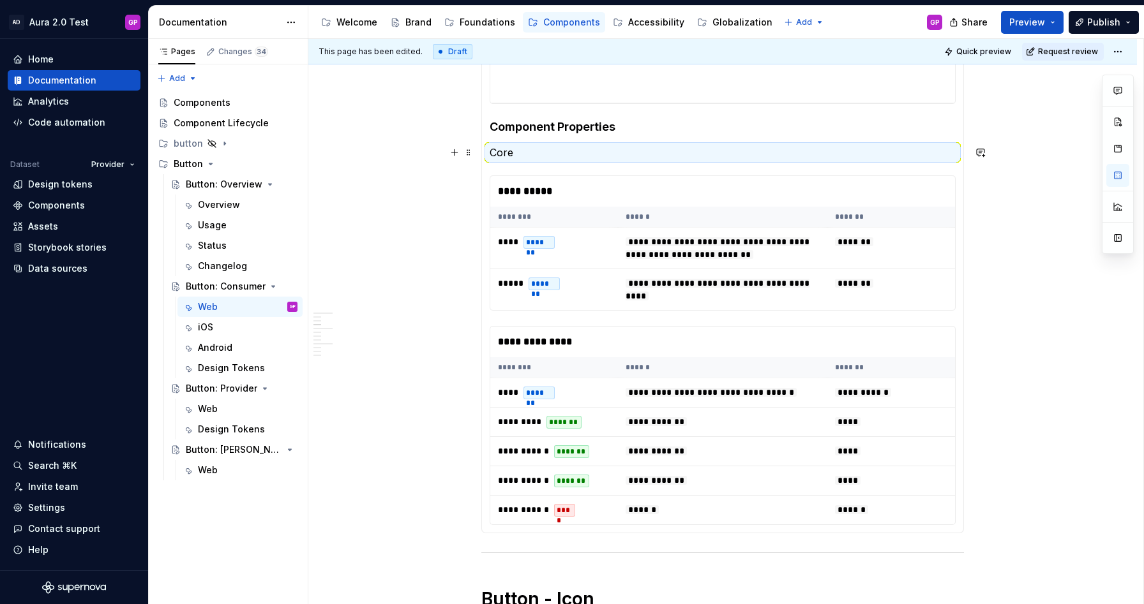
click at [515, 155] on p "Core" at bounding box center [723, 152] width 466 height 15
click at [503, 147] on p "Core" at bounding box center [723, 152] width 466 height 15
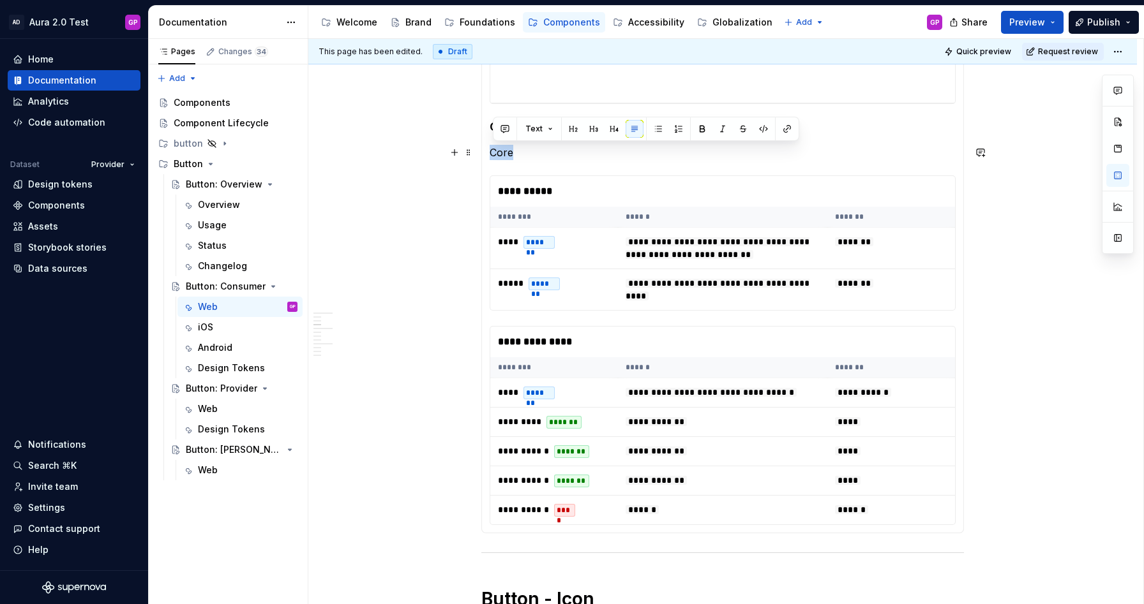
click at [503, 147] on p "Core" at bounding box center [723, 152] width 466 height 15
click at [540, 128] on span "Text" at bounding box center [533, 129] width 17 height 10
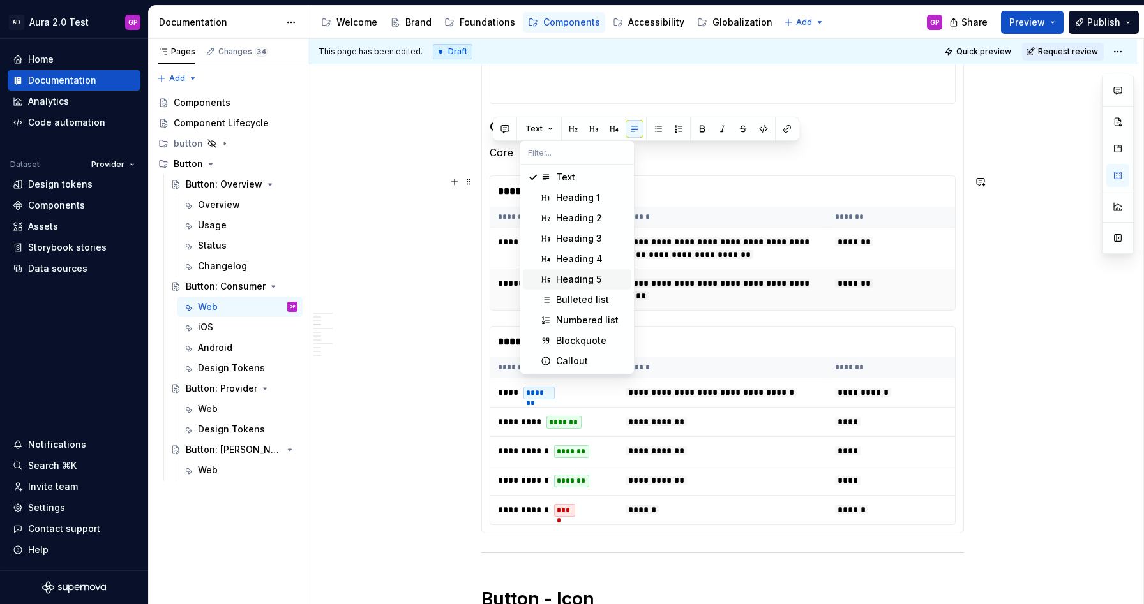
click at [568, 278] on div "Heading 5" at bounding box center [578, 279] width 45 height 13
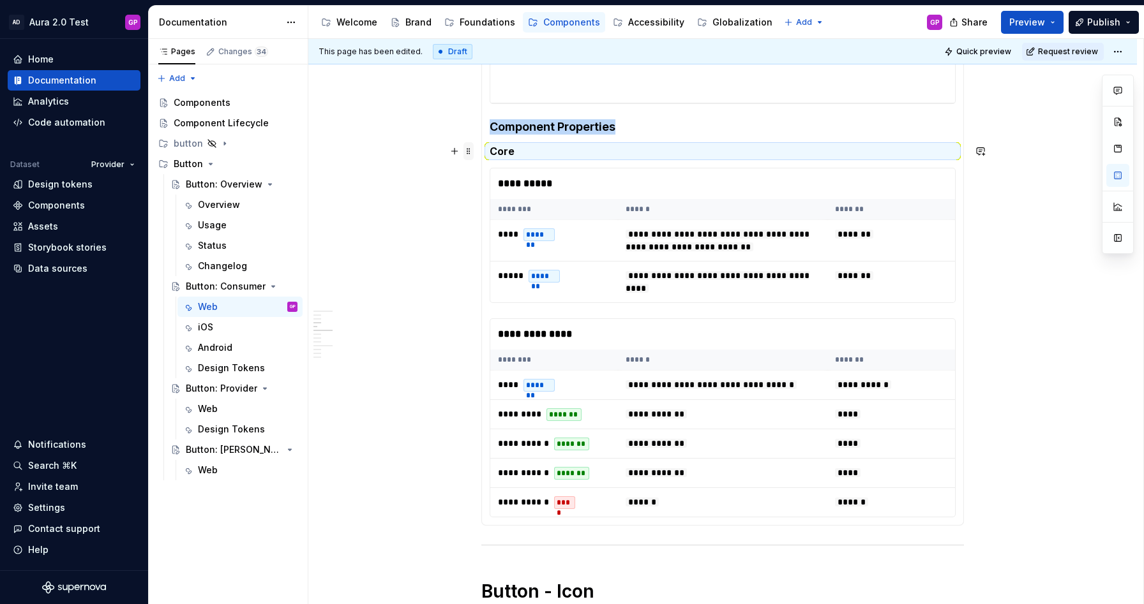
click at [472, 153] on span at bounding box center [468, 151] width 10 height 18
click at [485, 167] on div "Duplicate" at bounding box center [524, 171] width 109 height 20
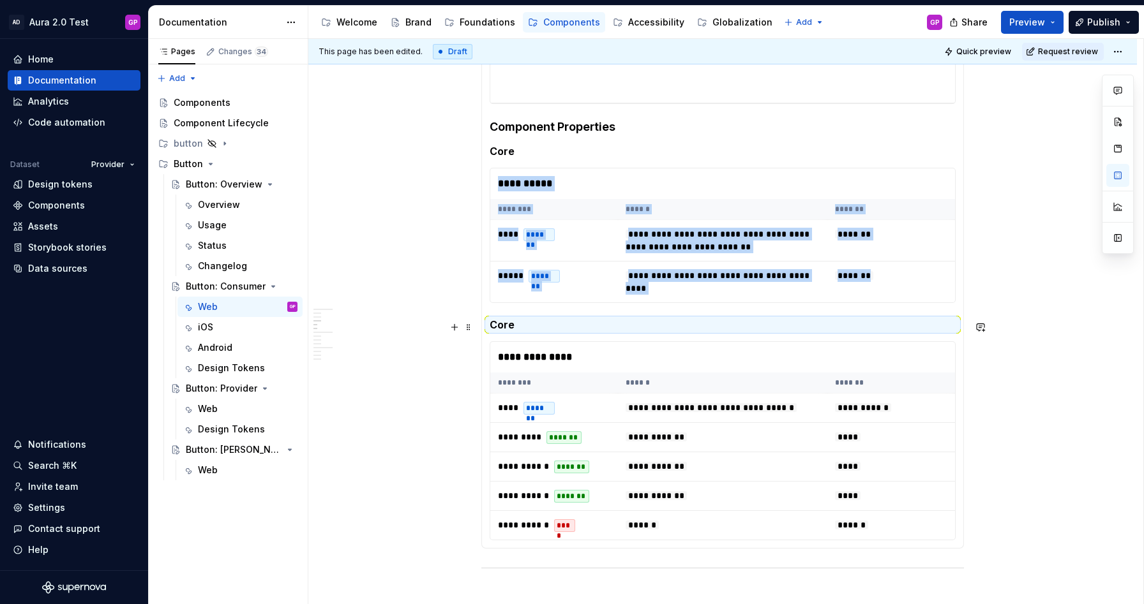
click at [504, 328] on h5 "Core" at bounding box center [723, 325] width 466 height 13
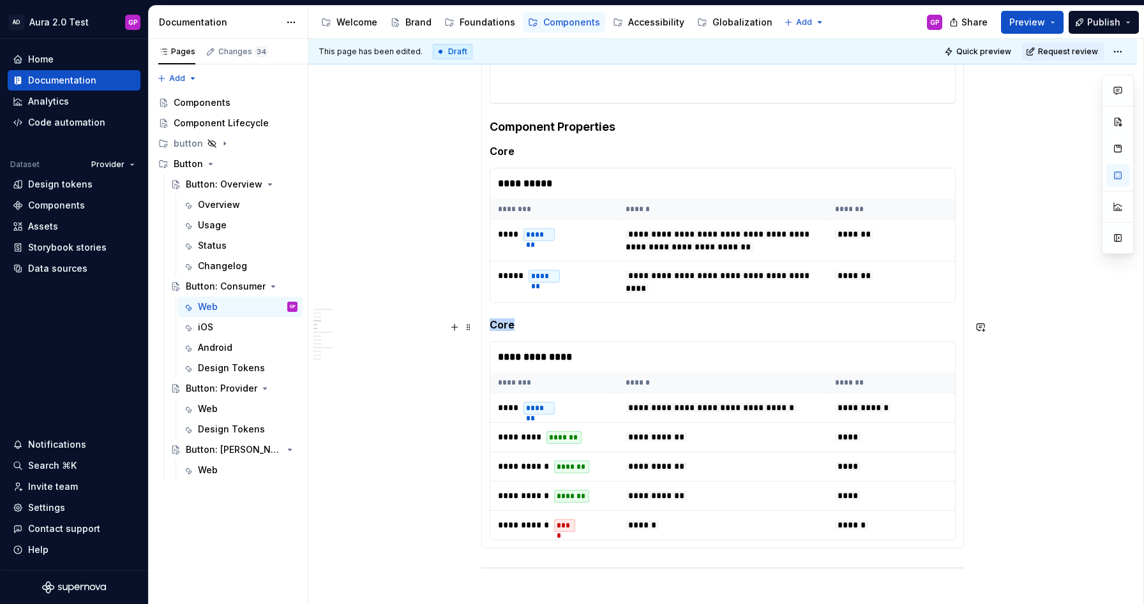
click at [504, 328] on h5 "Core" at bounding box center [723, 325] width 466 height 13
click at [449, 340] on div "**********" at bounding box center [725, 322] width 835 height 566
click at [502, 326] on h5 "Inherited" at bounding box center [723, 325] width 466 height 13
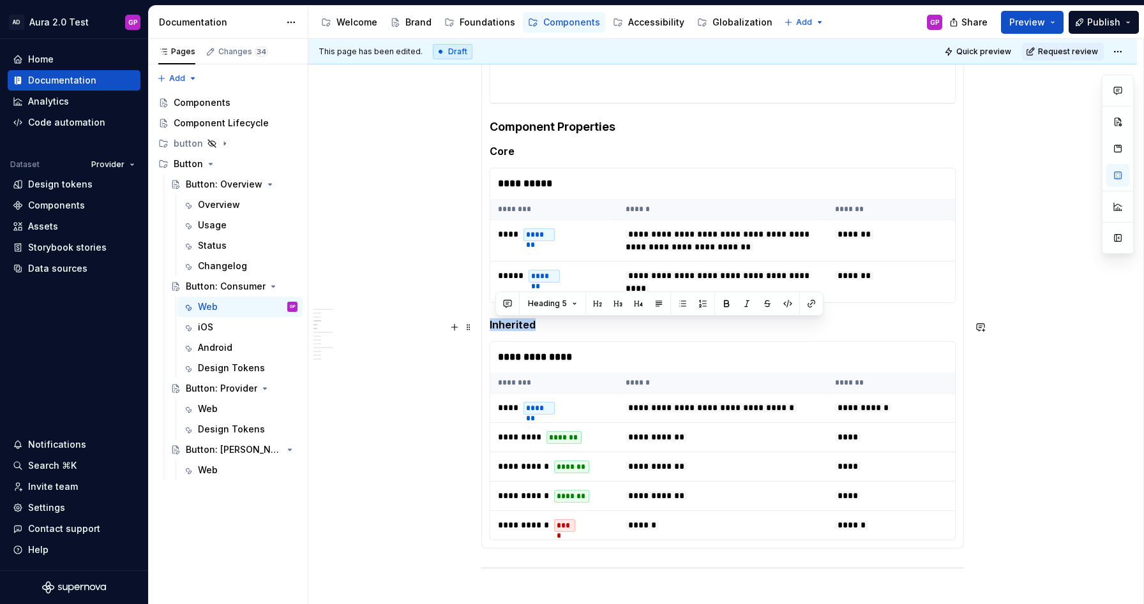
drag, startPoint x: 497, startPoint y: 326, endPoint x: 486, endPoint y: 326, distance: 10.9
click at [486, 326] on div "**********" at bounding box center [722, 32] width 483 height 1034
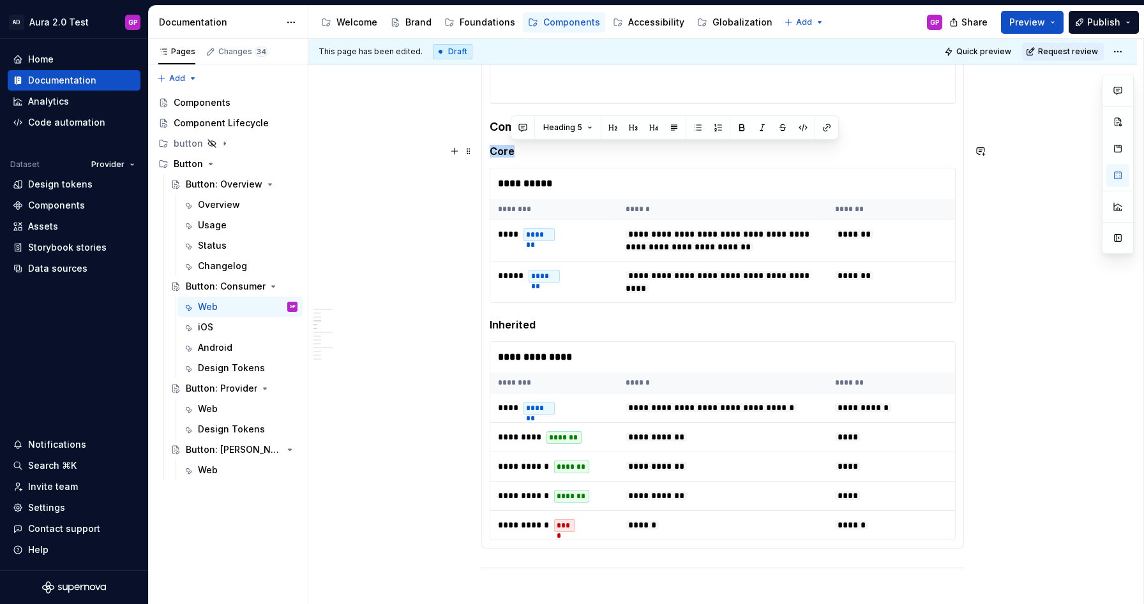
drag, startPoint x: 519, startPoint y: 153, endPoint x: 490, endPoint y: 151, distance: 29.4
click at [489, 151] on div "**********" at bounding box center [722, 32] width 483 height 1034
copy h5 "Core"
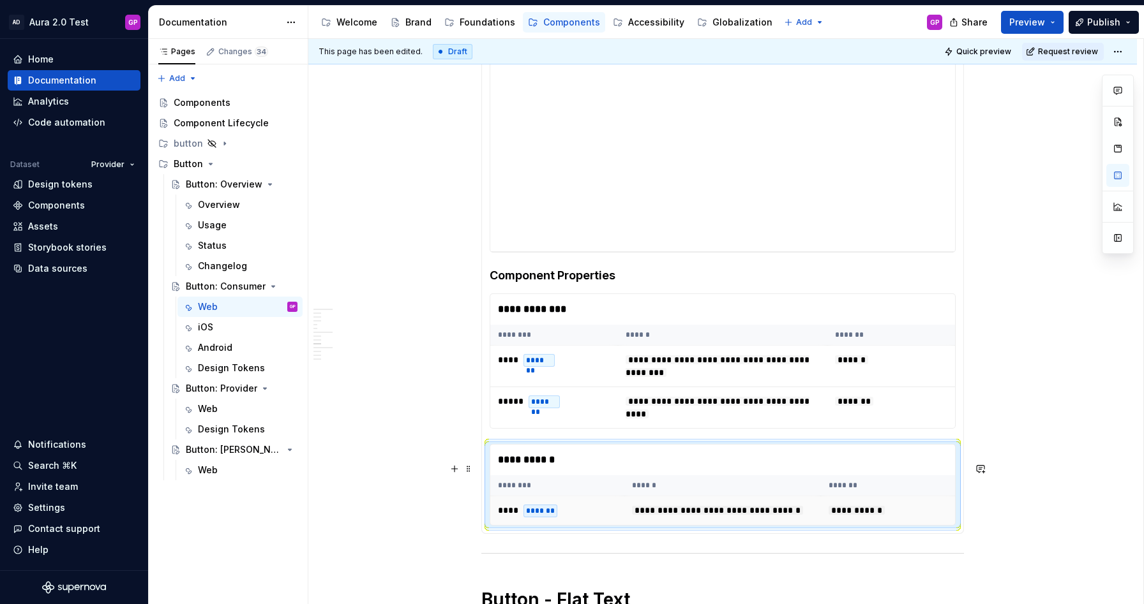
scroll to position [1795, 0]
click at [638, 283] on h4 "Component Properties" at bounding box center [723, 274] width 466 height 15
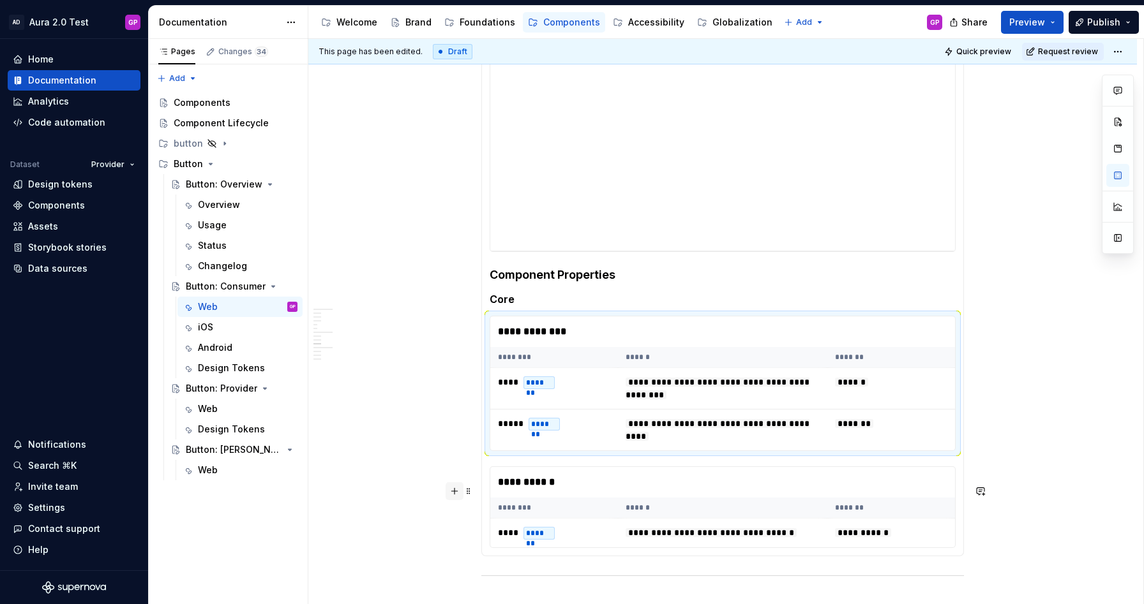
click at [458, 491] on button "button" at bounding box center [455, 492] width 18 height 18
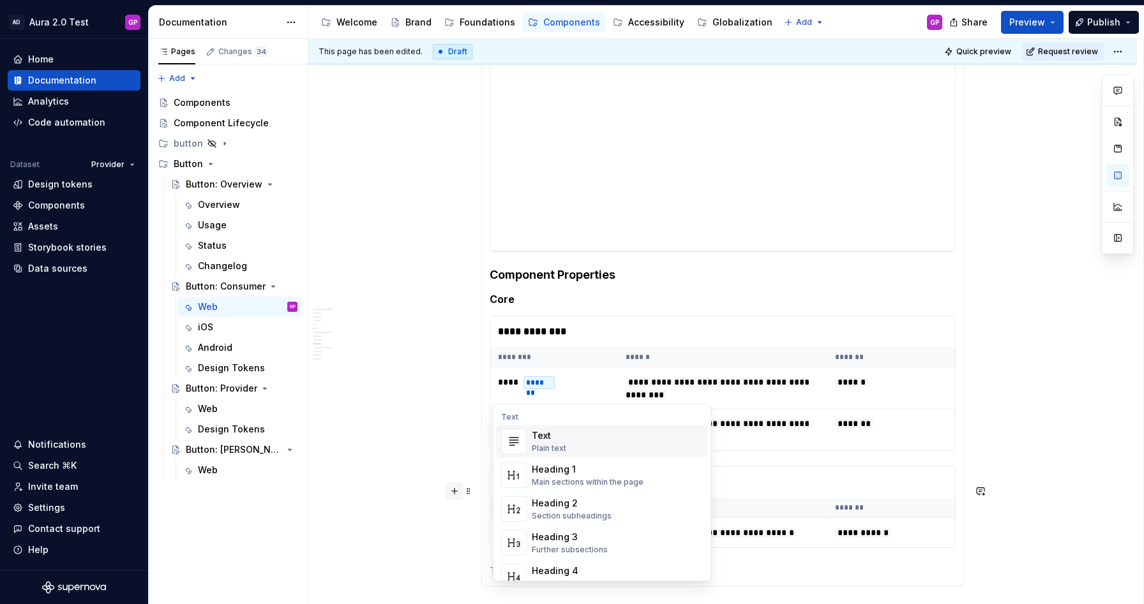
scroll to position [1803, 0]
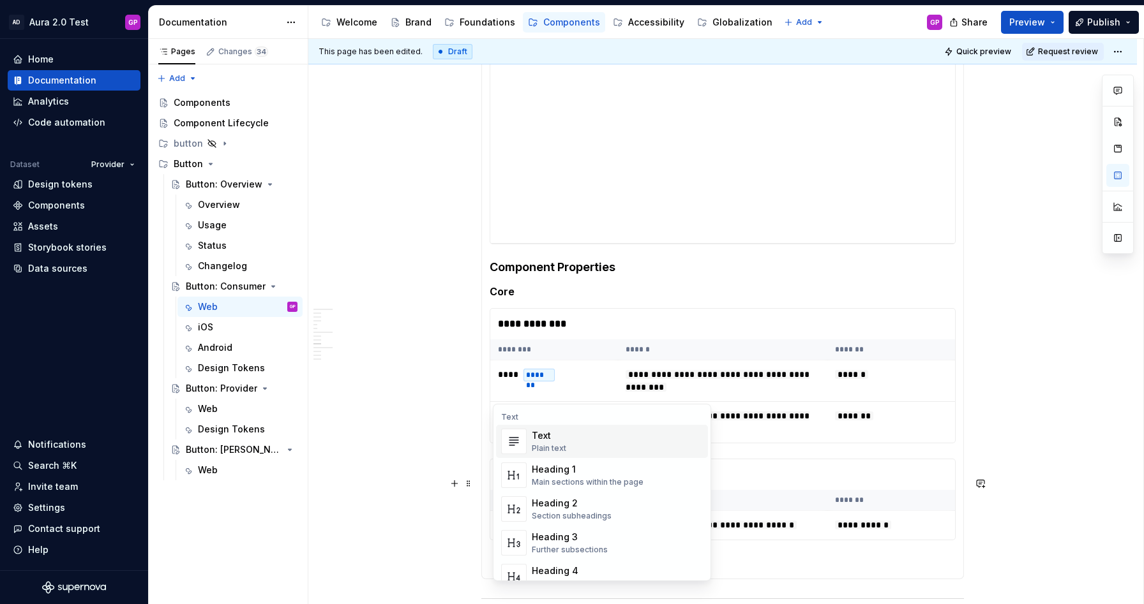
click at [536, 432] on div "Text" at bounding box center [549, 436] width 34 height 13
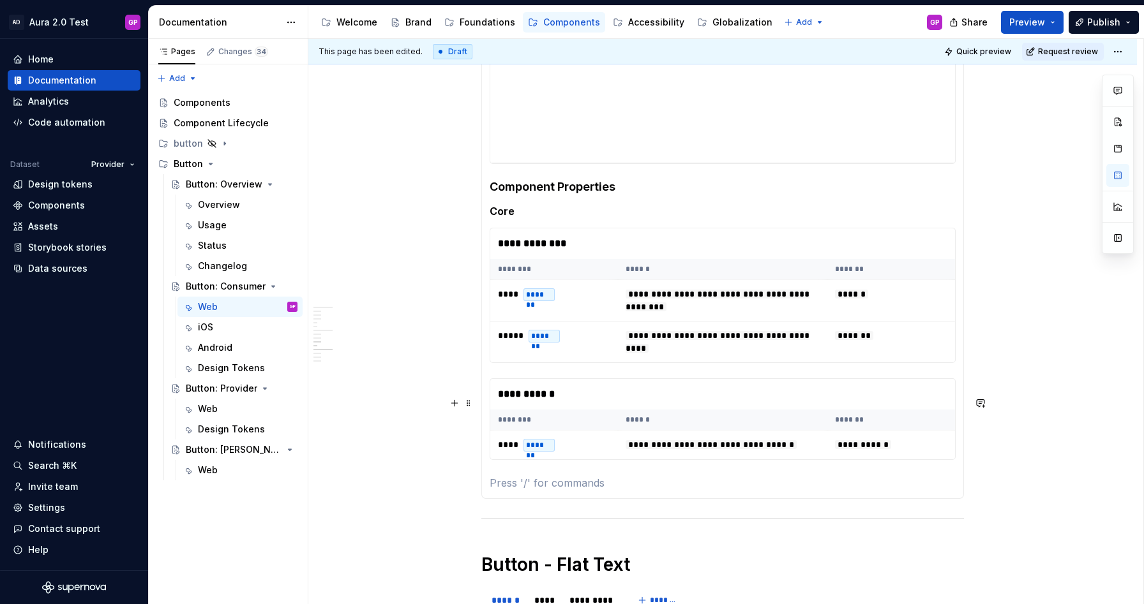
scroll to position [1891, 0]
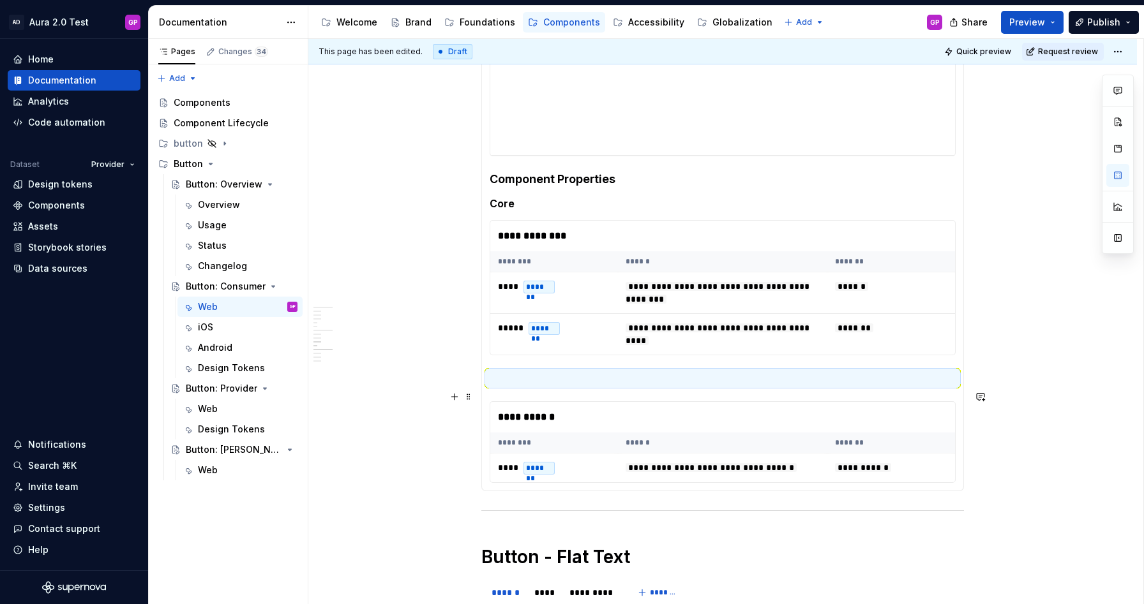
click at [510, 386] on p at bounding box center [723, 378] width 466 height 15
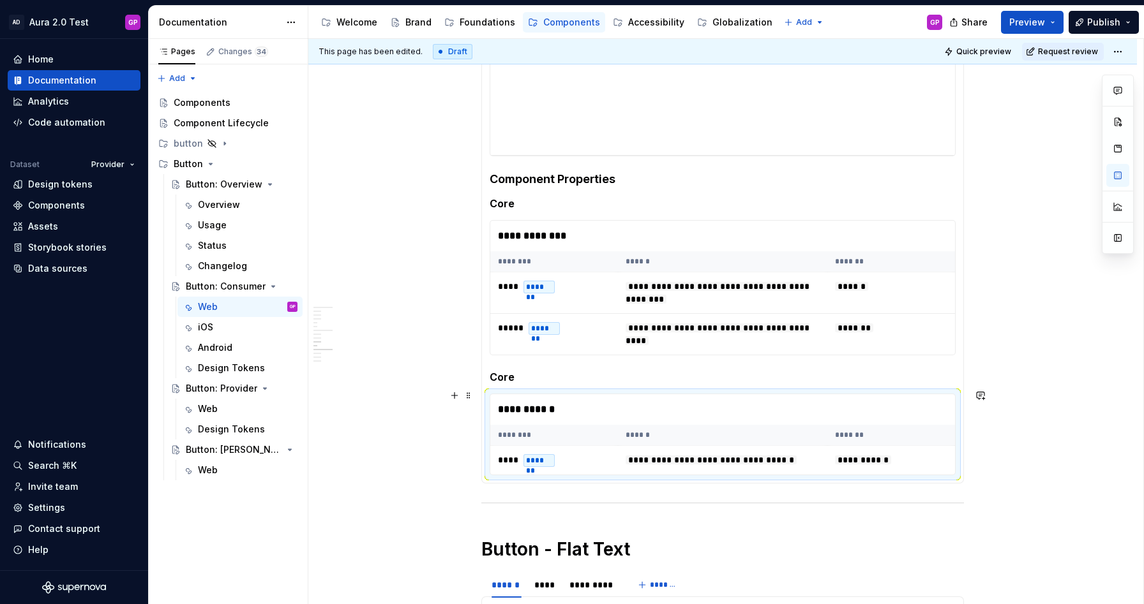
click at [508, 384] on h5 "Core" at bounding box center [723, 377] width 466 height 13
click at [418, 351] on div "**********" at bounding box center [722, 18] width 828 height 3375
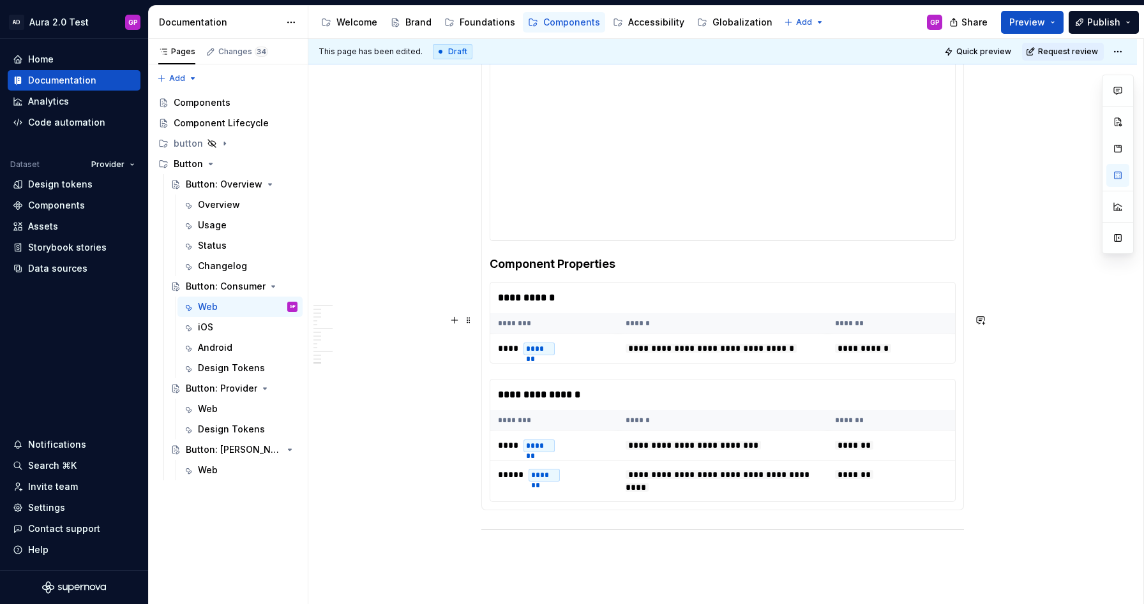
scroll to position [2836, 0]
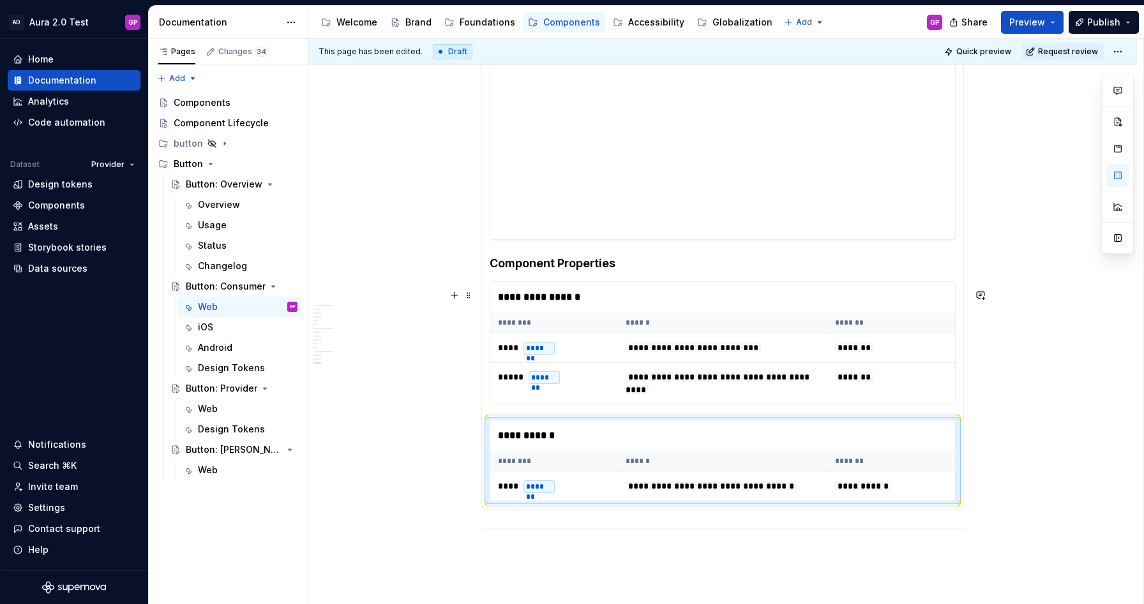
click at [631, 271] on h4 "Component Properties" at bounding box center [723, 263] width 466 height 15
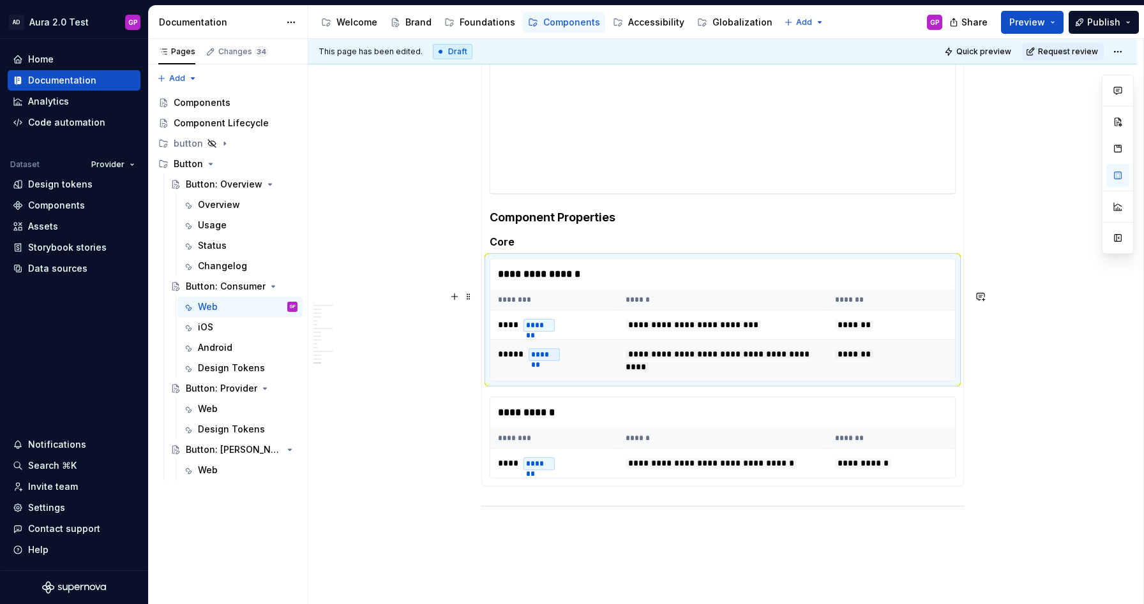
scroll to position [2889, 0]
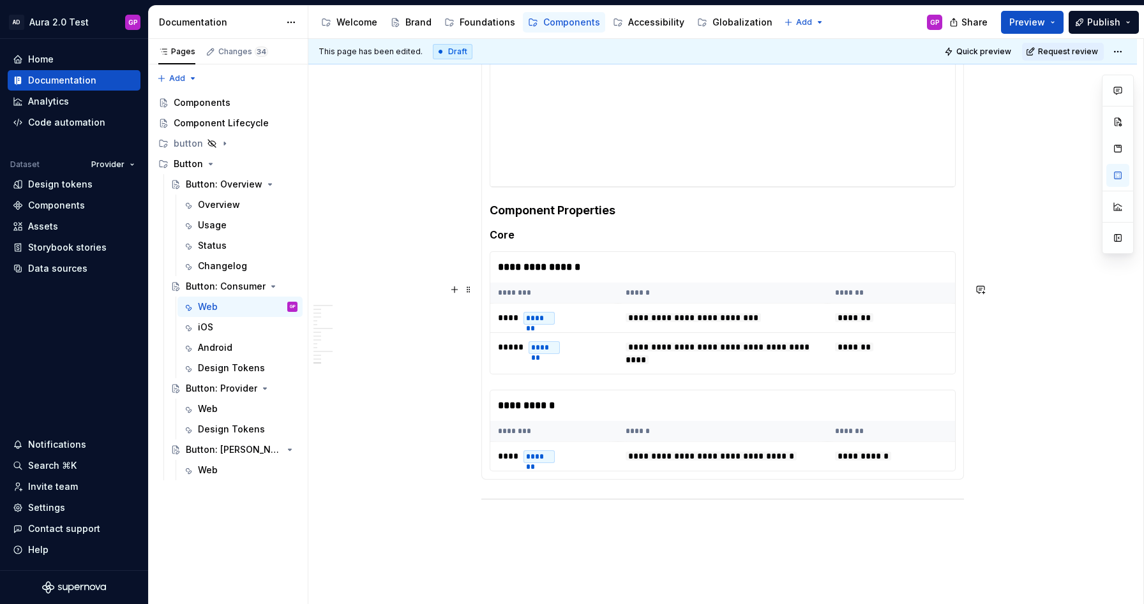
click at [964, 410] on div "**********" at bounding box center [722, 39] width 483 height 881
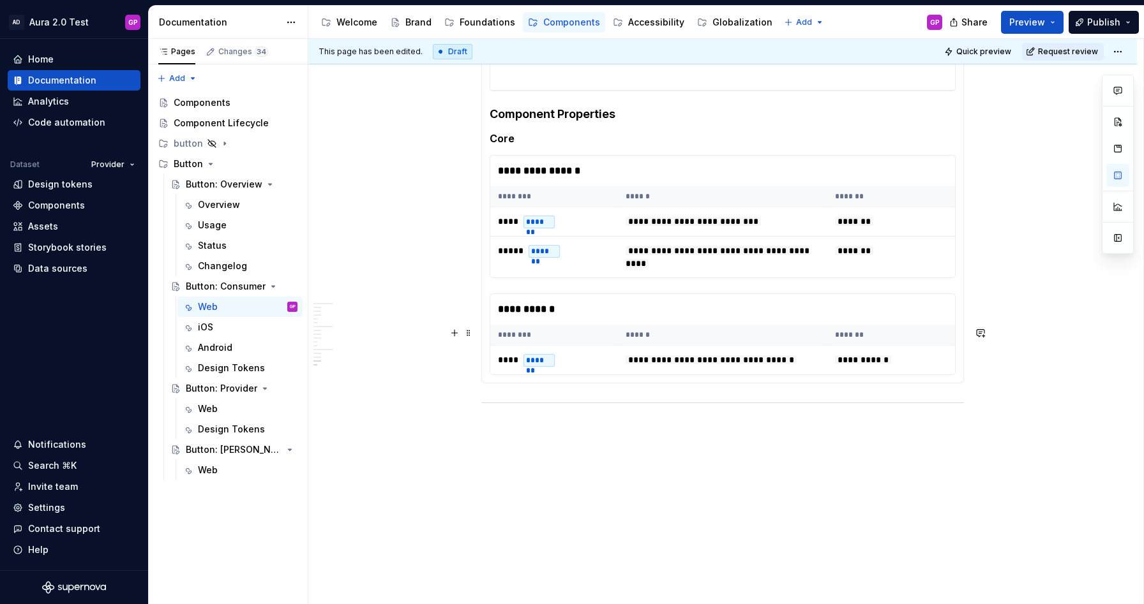
scroll to position [3020, 0]
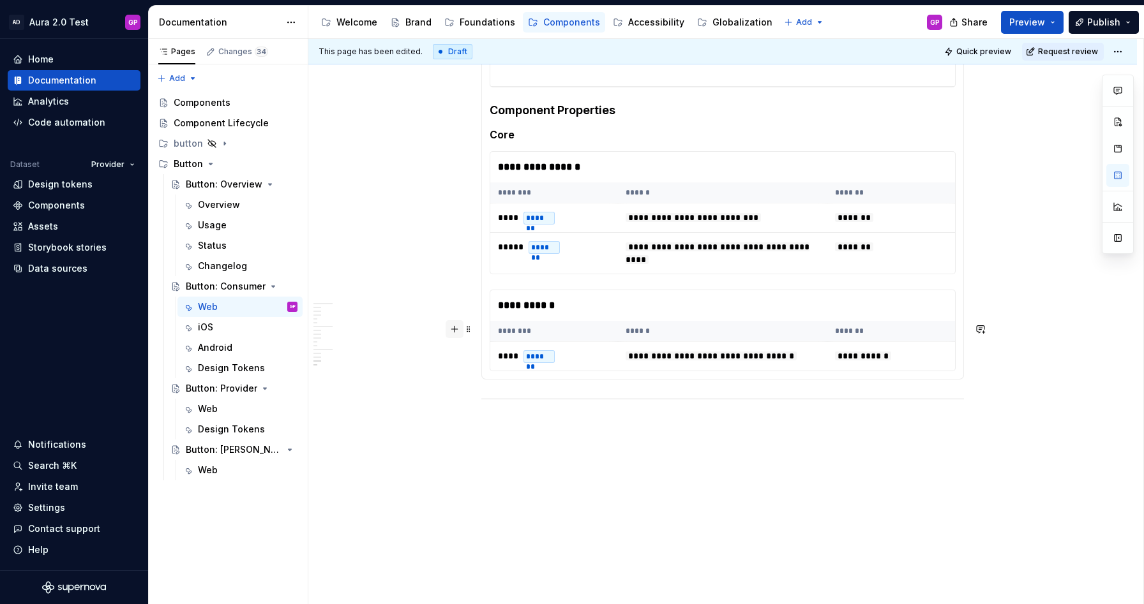
click at [457, 327] on button "button" at bounding box center [455, 329] width 18 height 18
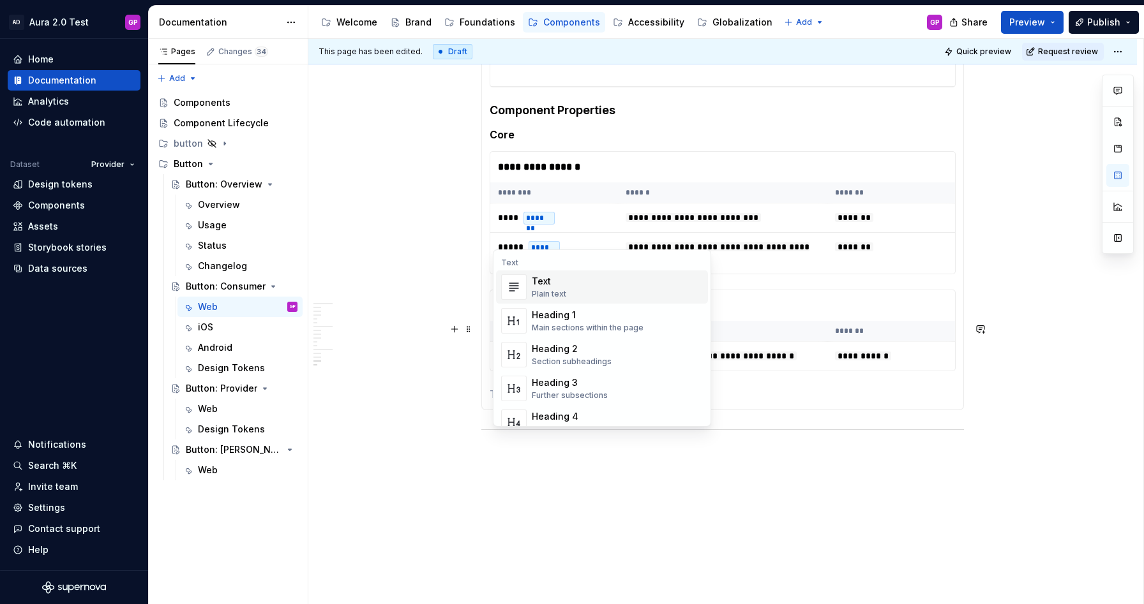
click at [543, 284] on div "Text" at bounding box center [549, 281] width 34 height 13
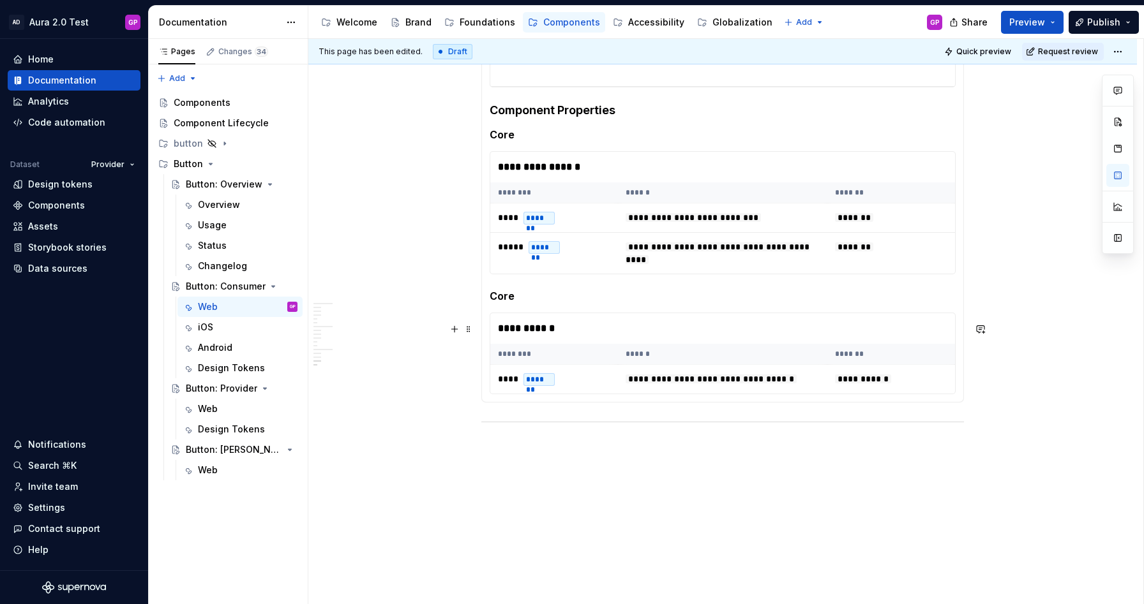
click at [501, 303] on h5 "Core" at bounding box center [723, 296] width 466 height 13
drag, startPoint x: 417, startPoint y: 310, endPoint x: 426, endPoint y: 308, distance: 9.1
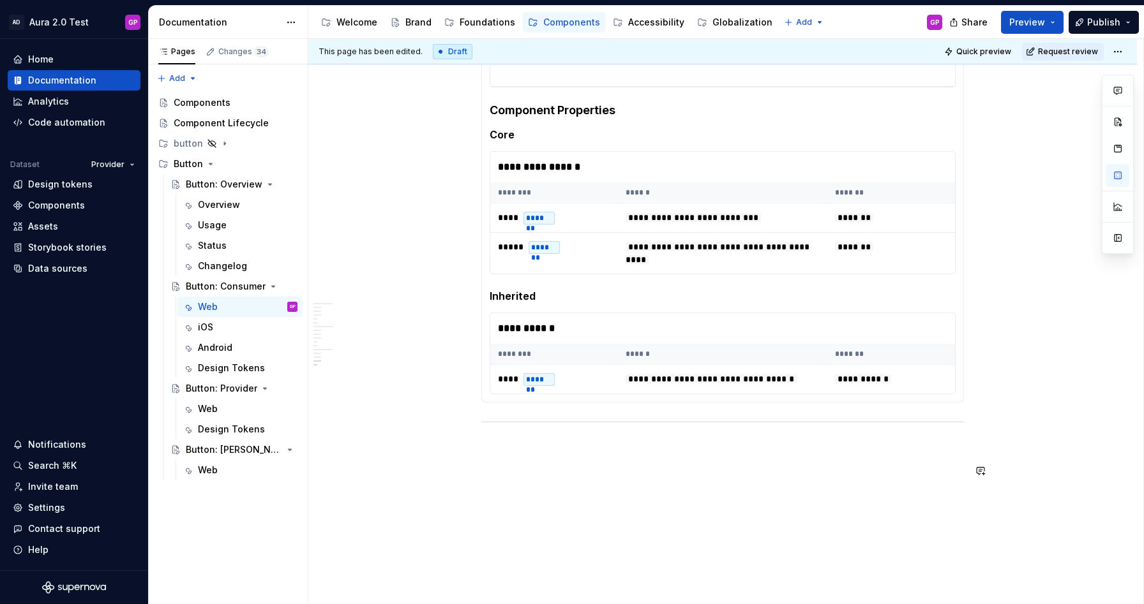
click at [643, 457] on p at bounding box center [722, 449] width 483 height 15
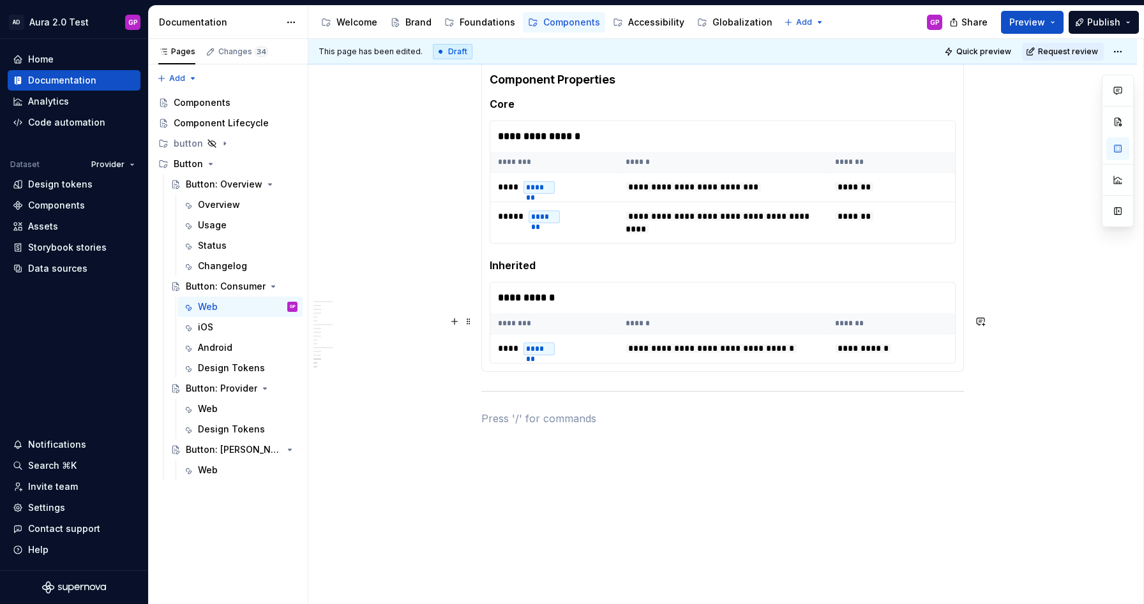
scroll to position [3053, 0]
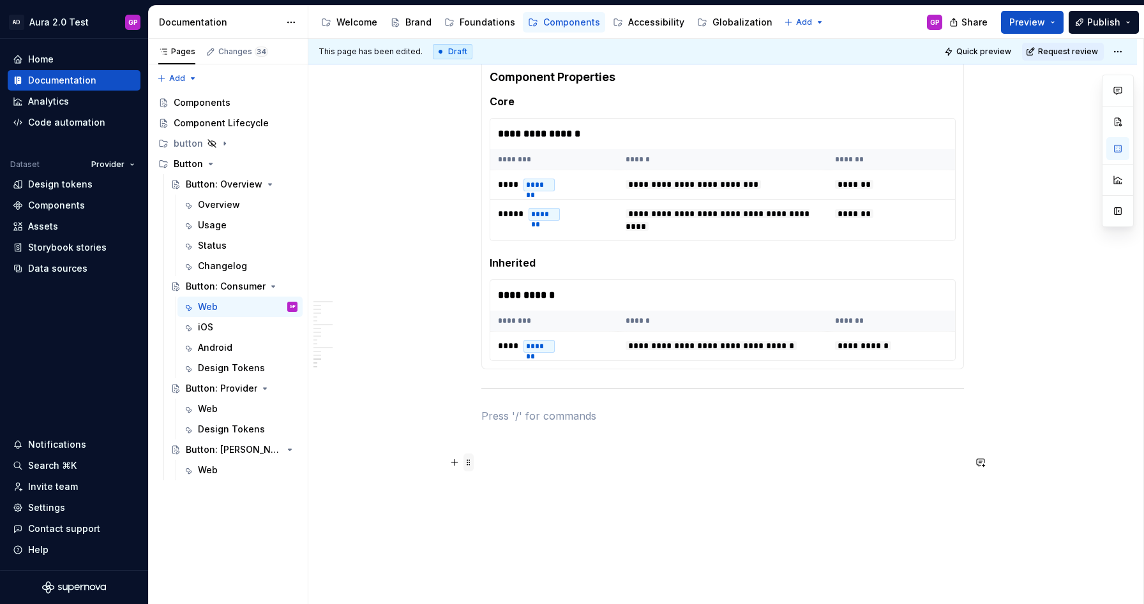
click at [470, 462] on span at bounding box center [468, 463] width 10 height 18
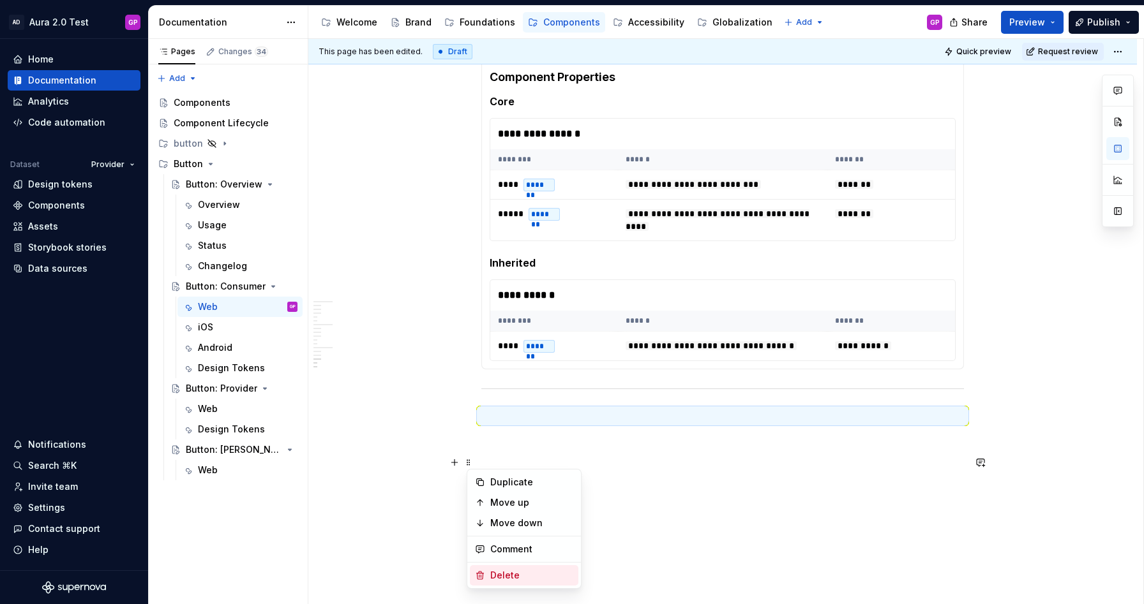
click at [504, 569] on div "Delete" at bounding box center [531, 575] width 83 height 13
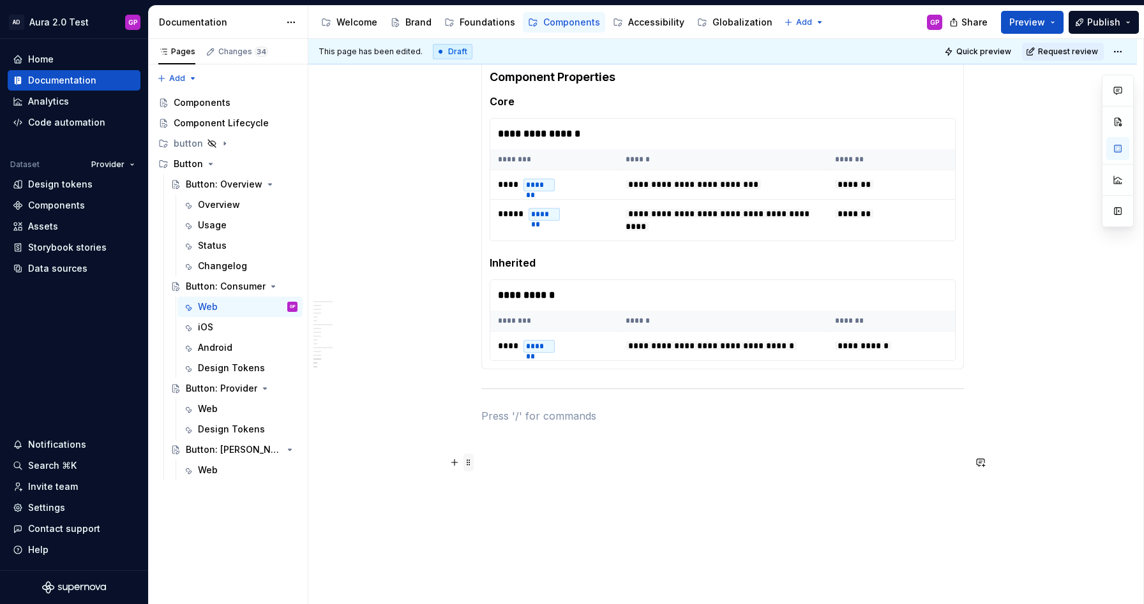
click at [473, 463] on span at bounding box center [468, 463] width 10 height 18
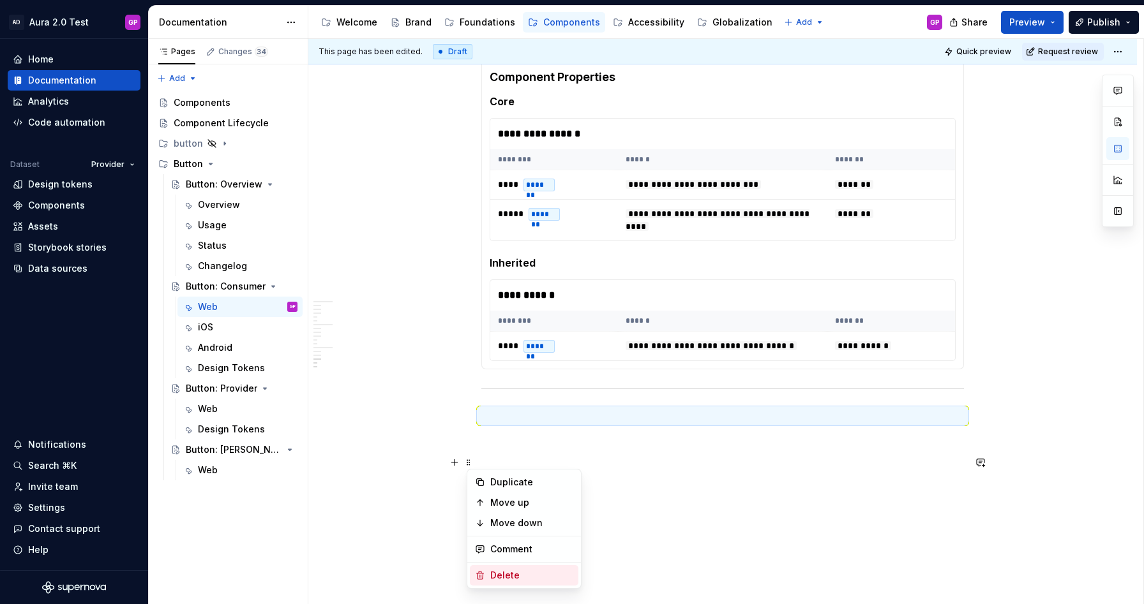
click at [500, 570] on div "Delete" at bounding box center [531, 575] width 83 height 13
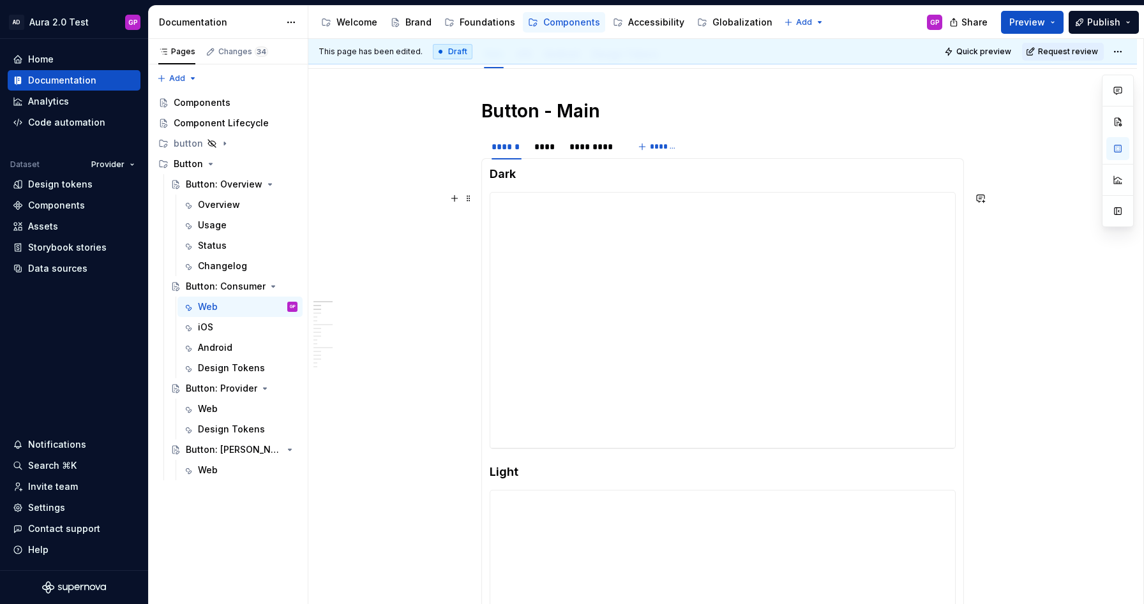
scroll to position [101, 0]
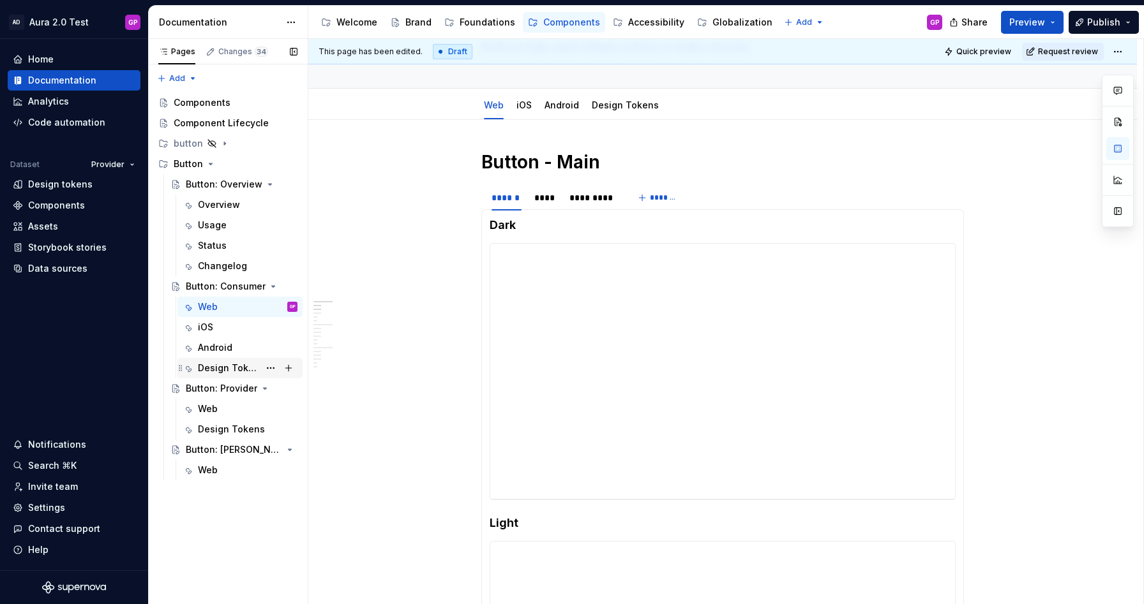
click at [213, 368] on div "Design Tokens" at bounding box center [228, 368] width 61 height 13
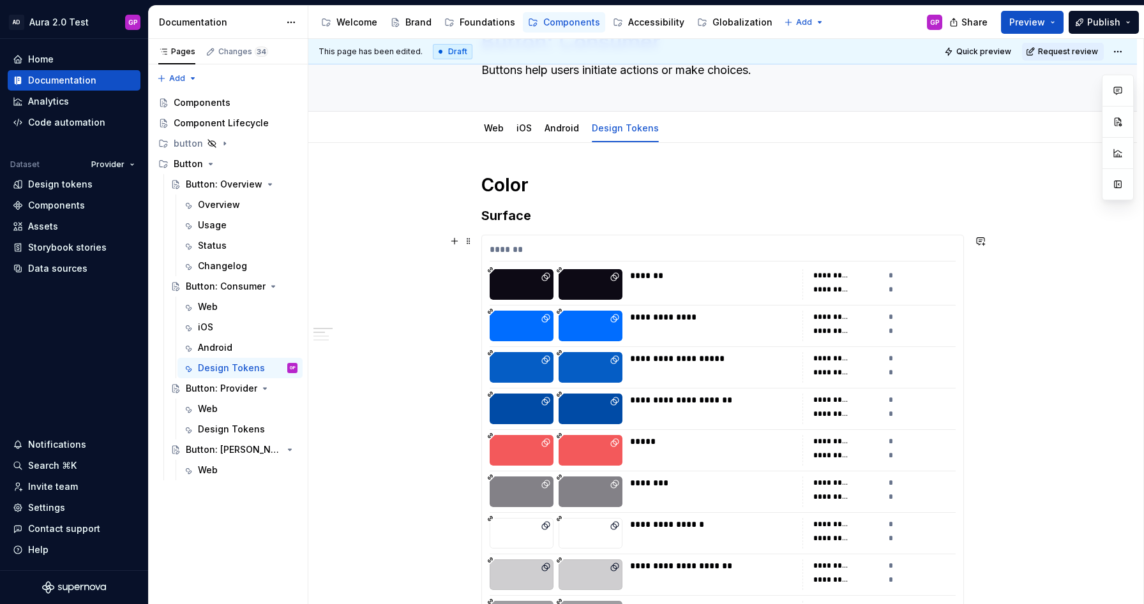
scroll to position [47, 0]
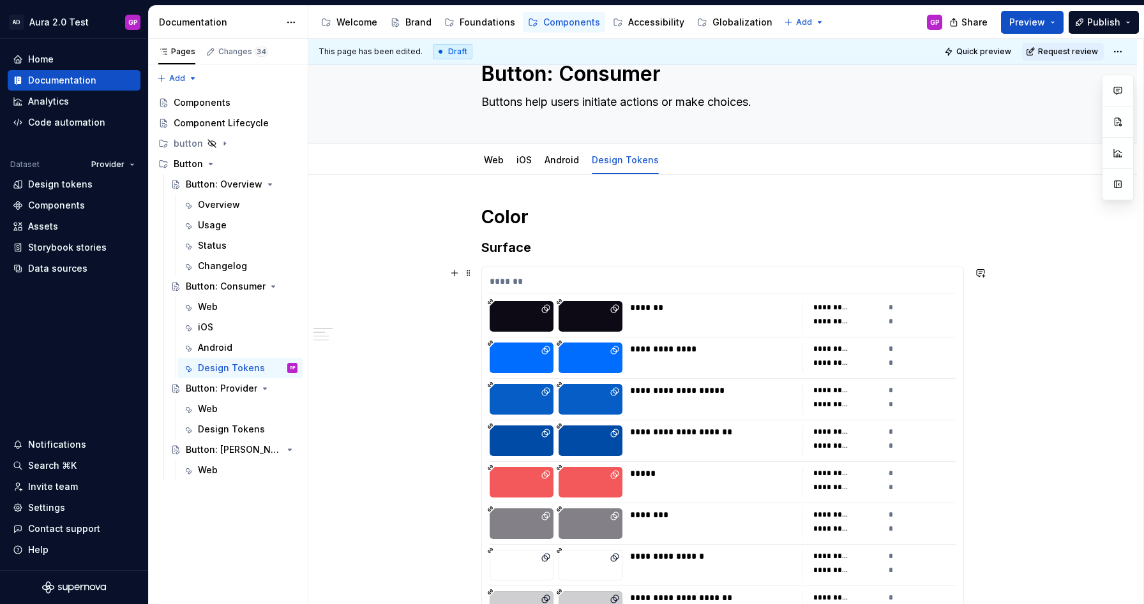
click at [788, 348] on div "**********" at bounding box center [712, 349] width 165 height 13
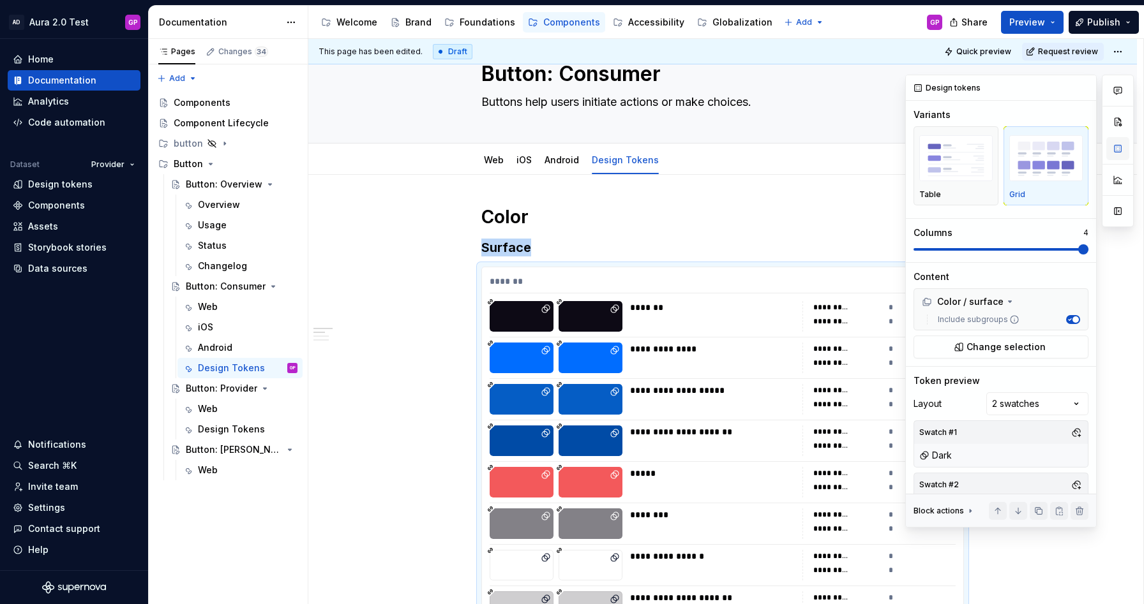
click at [1119, 146] on button "button" at bounding box center [1117, 148] width 23 height 23
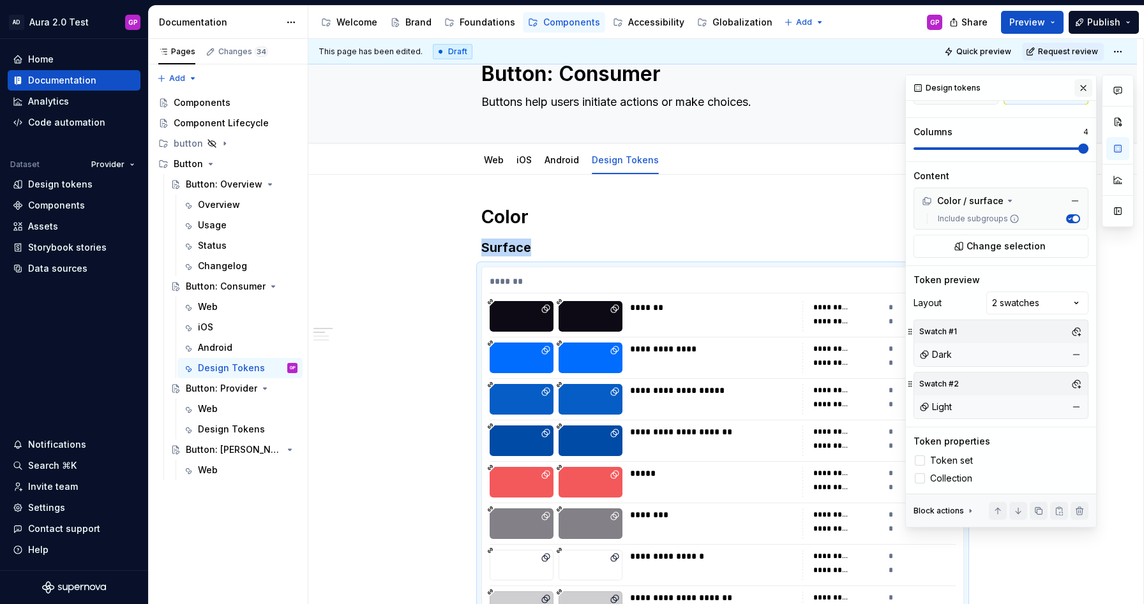
click at [1084, 89] on button "button" at bounding box center [1083, 88] width 18 height 18
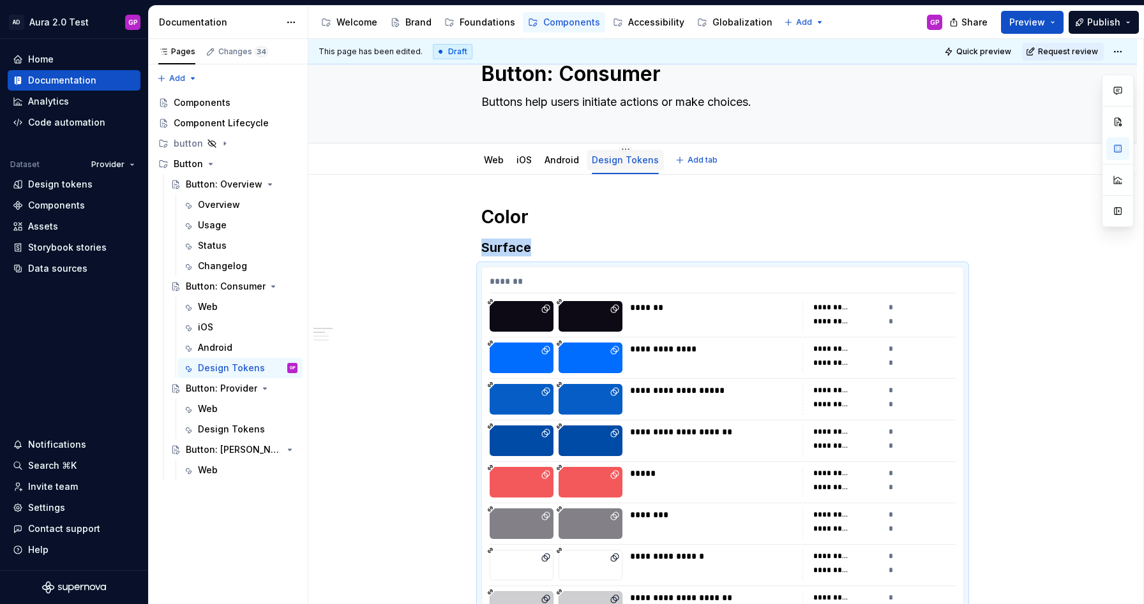
click at [631, 163] on link "Design Tokens" at bounding box center [625, 159] width 67 height 11
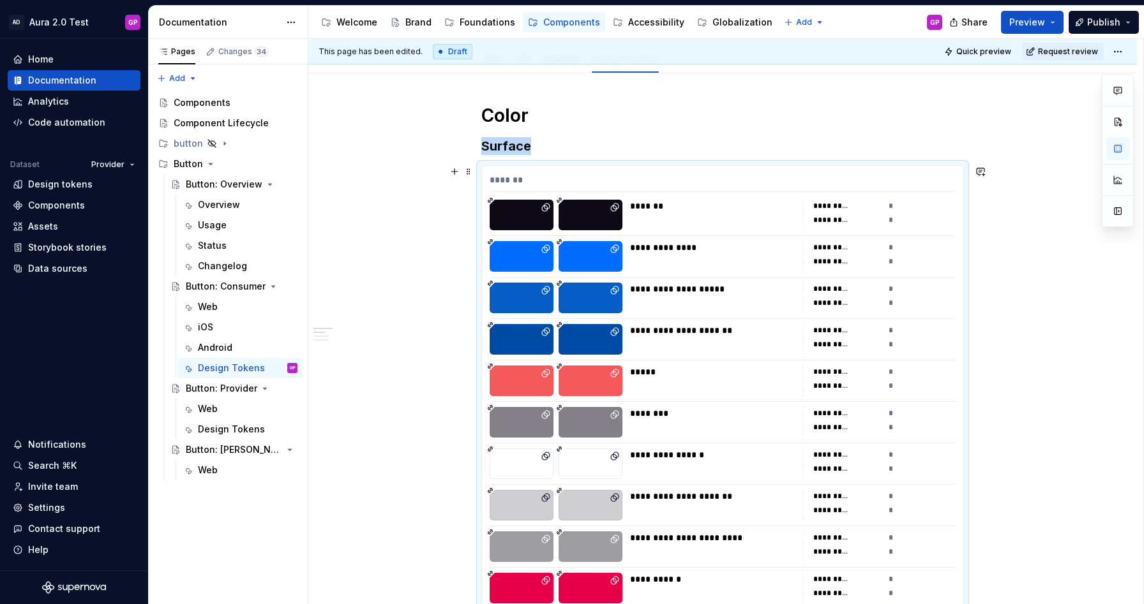
scroll to position [142, 0]
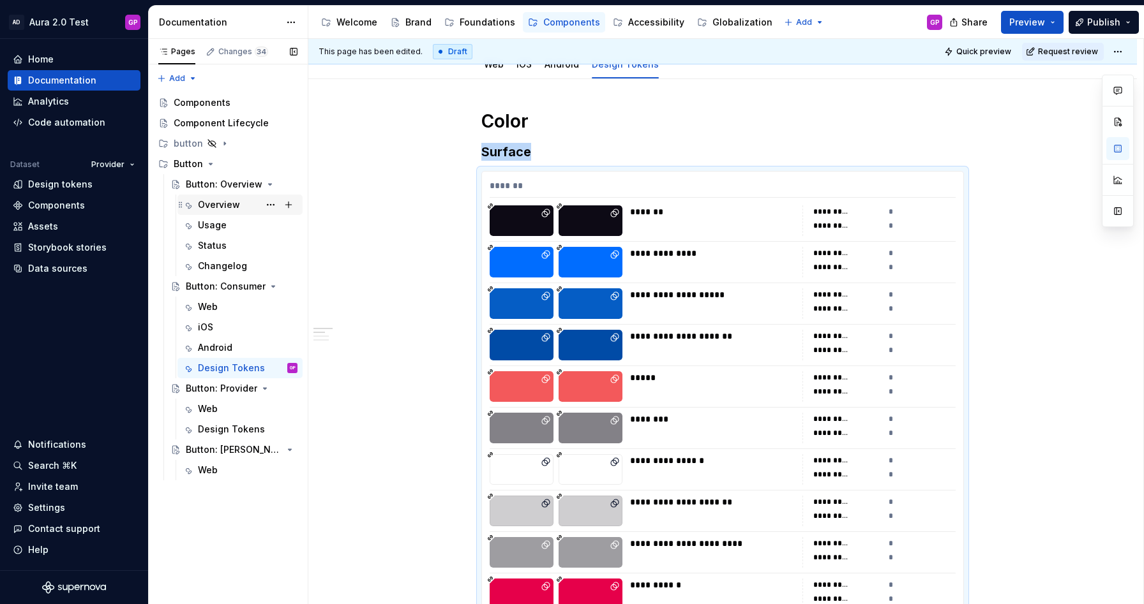
click at [222, 200] on div "Overview" at bounding box center [219, 205] width 42 height 13
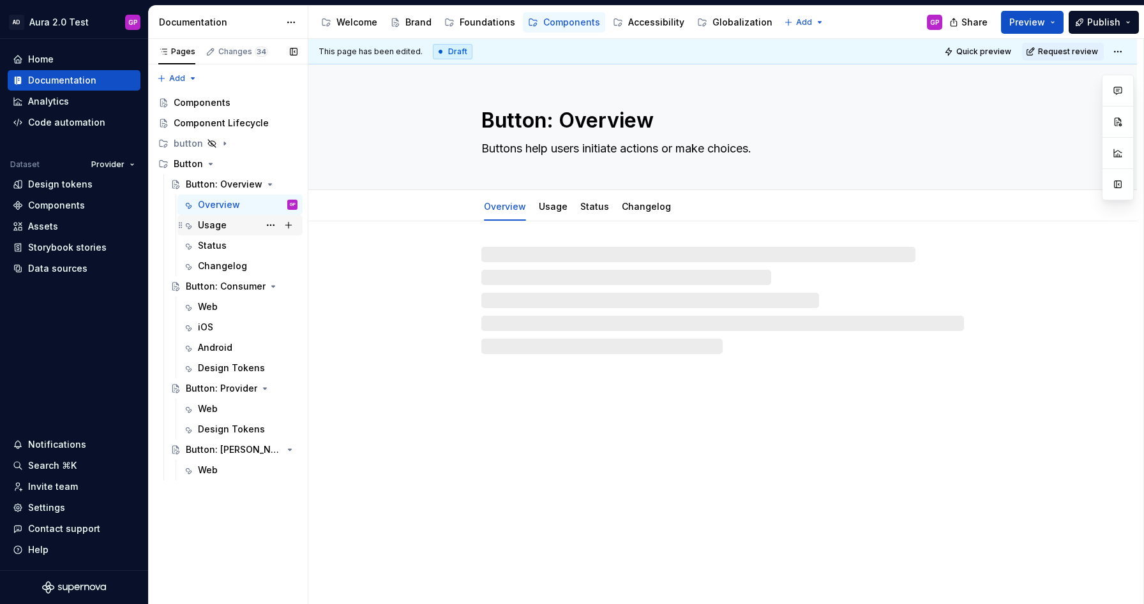
click at [209, 225] on div "Usage" at bounding box center [212, 225] width 29 height 13
click at [208, 244] on div "Status" at bounding box center [212, 245] width 29 height 13
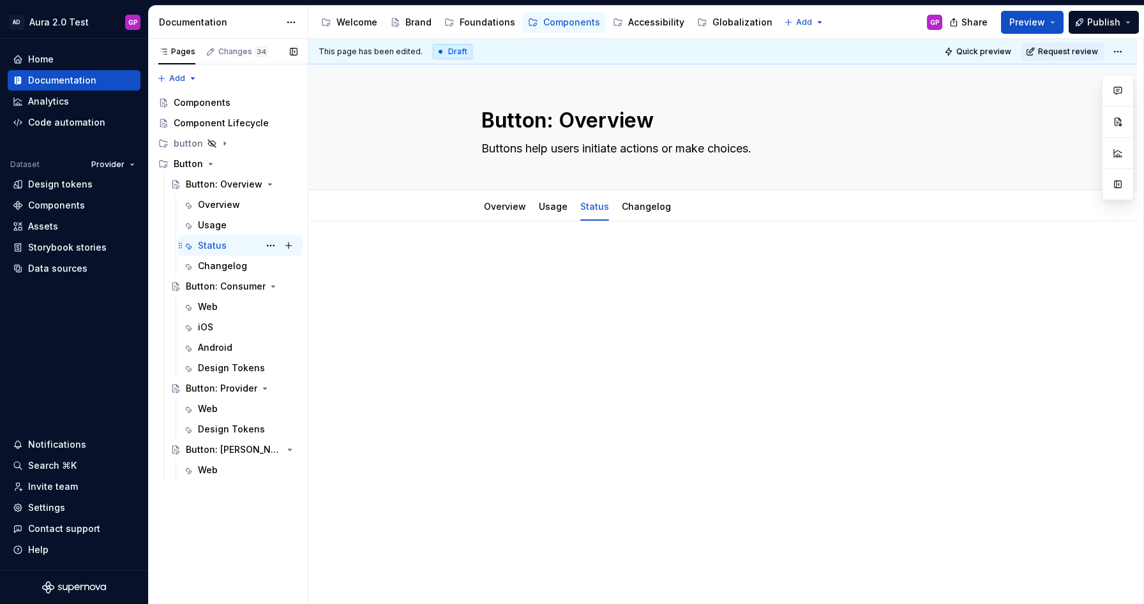
click at [205, 239] on div "Status" at bounding box center [212, 245] width 29 height 13
click at [270, 184] on button "Page tree" at bounding box center [271, 185] width 18 height 18
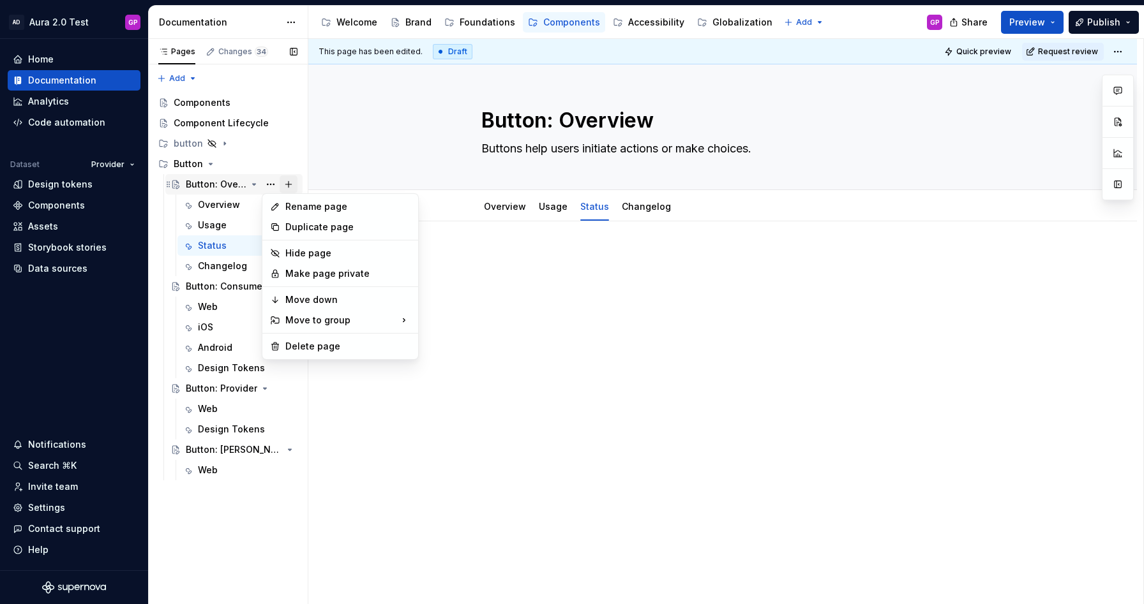
click at [284, 183] on div "Pages Changes 34 Add Accessibility guide for tree Page tree. Navigate the tree …" at bounding box center [228, 322] width 160 height 566
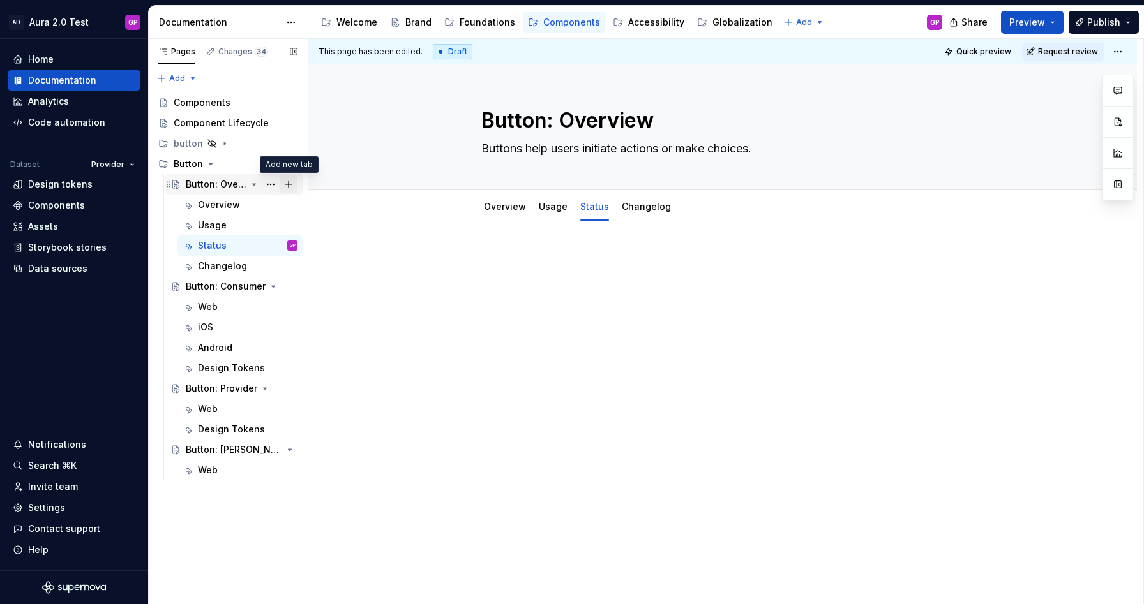
click at [290, 183] on button "Page tree" at bounding box center [289, 185] width 18 height 18
type textarea "*"
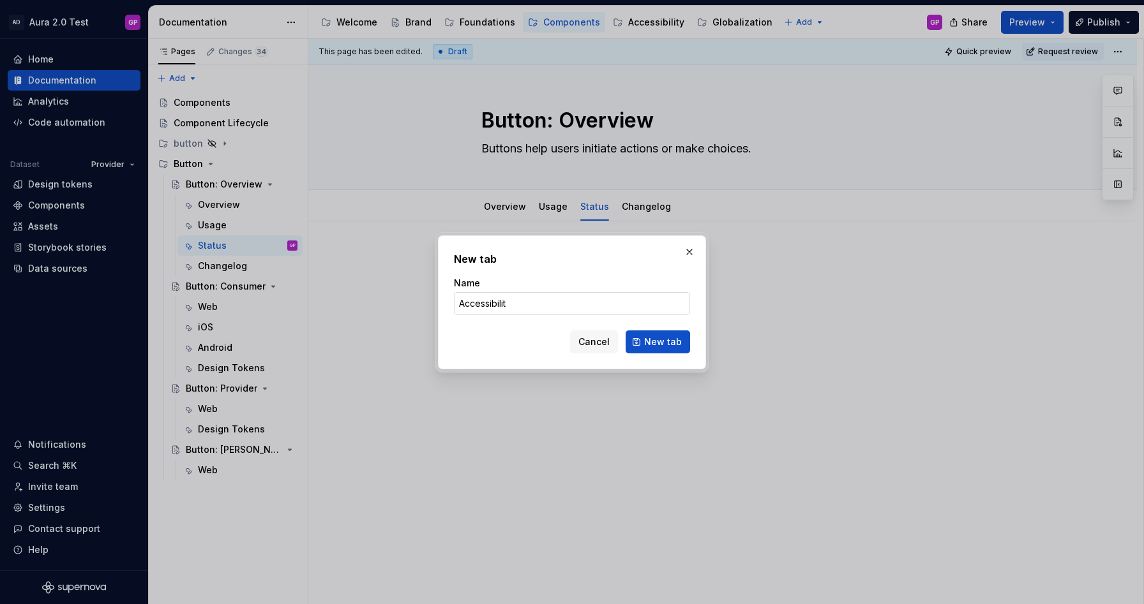
type input "Accessibility"
click button "New tab" at bounding box center [658, 342] width 64 height 23
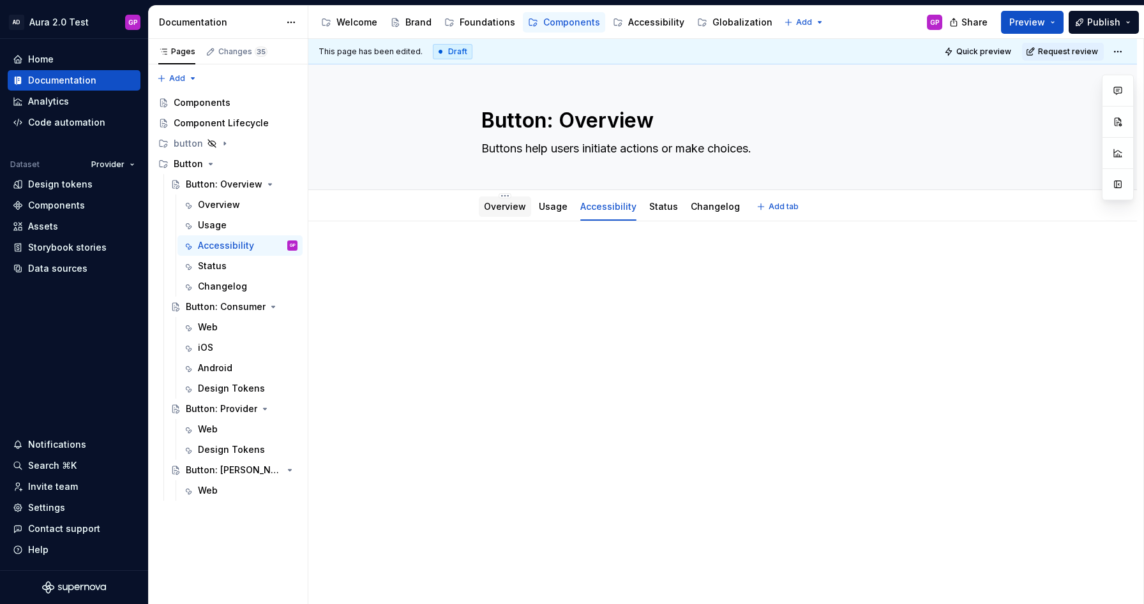
click at [511, 211] on link "Overview" at bounding box center [505, 206] width 42 height 11
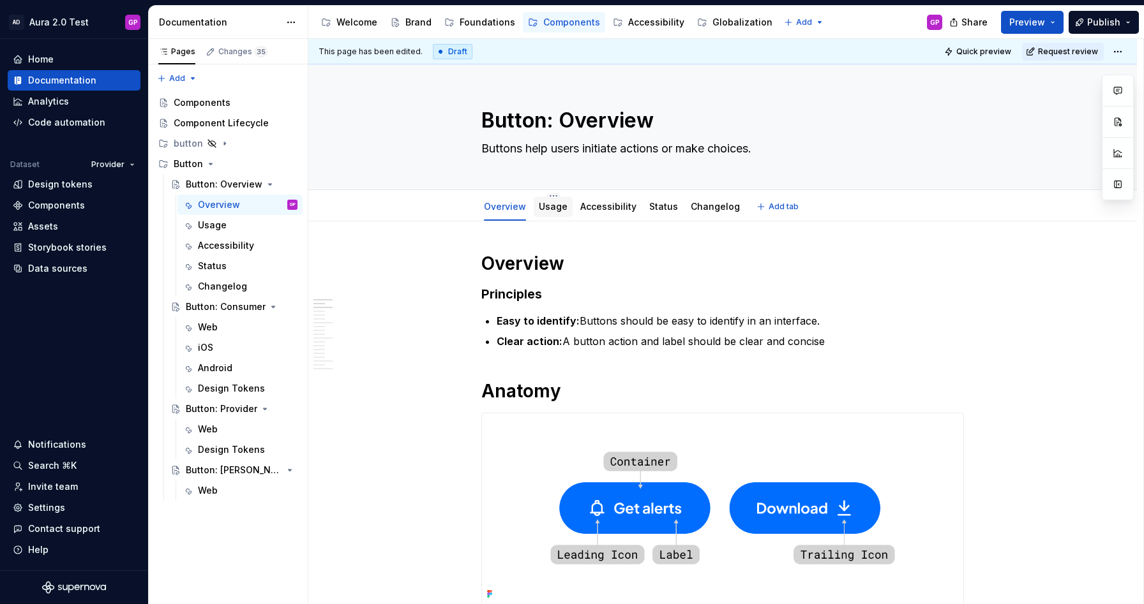
click at [556, 208] on link "Usage" at bounding box center [553, 206] width 29 height 11
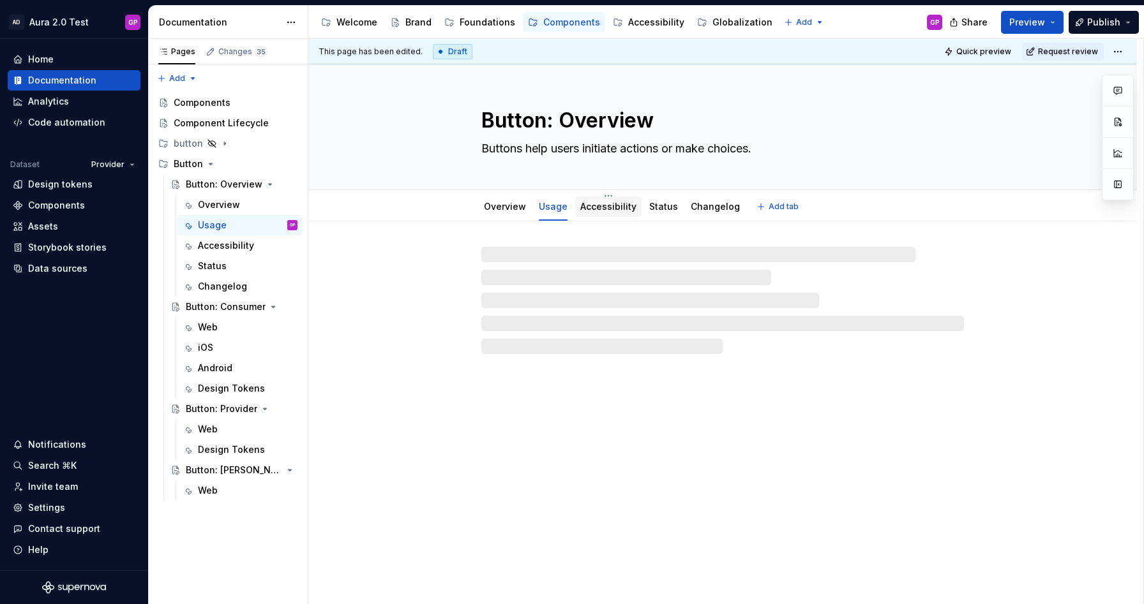
click at [601, 207] on link "Accessibility" at bounding box center [608, 206] width 56 height 11
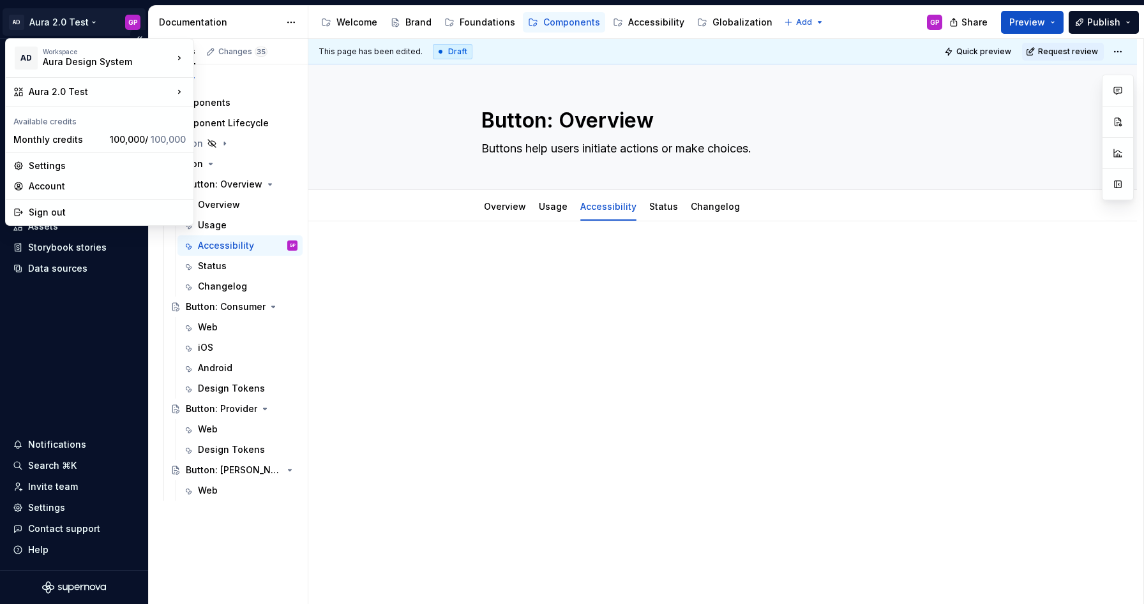
click at [82, 21] on html "AD Aura 2.0 Test GP Home Documentation Analytics Code automation Dataset Provid…" at bounding box center [572, 302] width 1144 height 604
click at [226, 77] on div "Lumina Design System" at bounding box center [264, 76] width 101 height 13
type textarea "*"
